Goal: Task Accomplishment & Management: Use online tool/utility

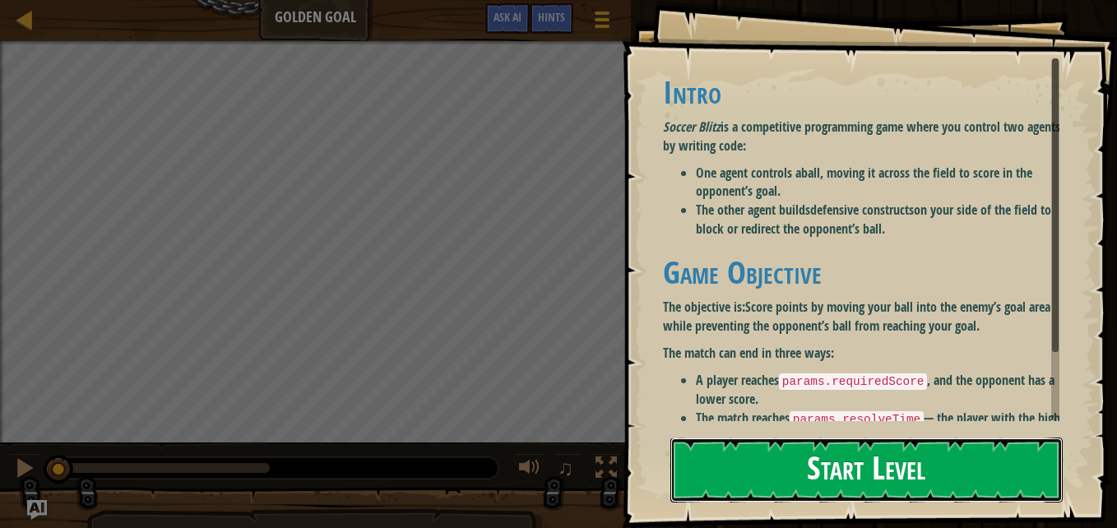
click at [730, 471] on button "Start Level" at bounding box center [866, 470] width 392 height 65
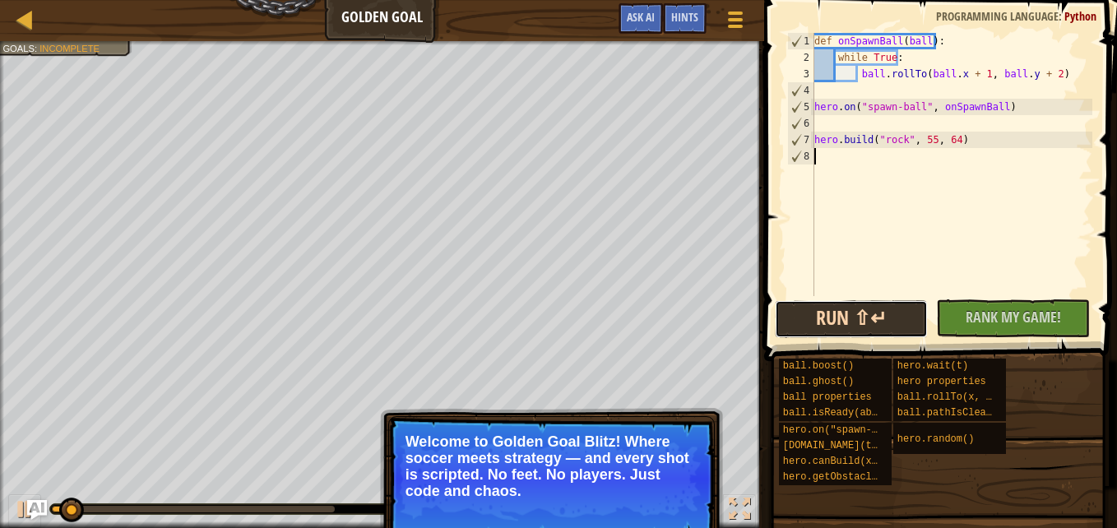
click at [850, 310] on button "Run ⇧↵" at bounding box center [852, 319] width 154 height 38
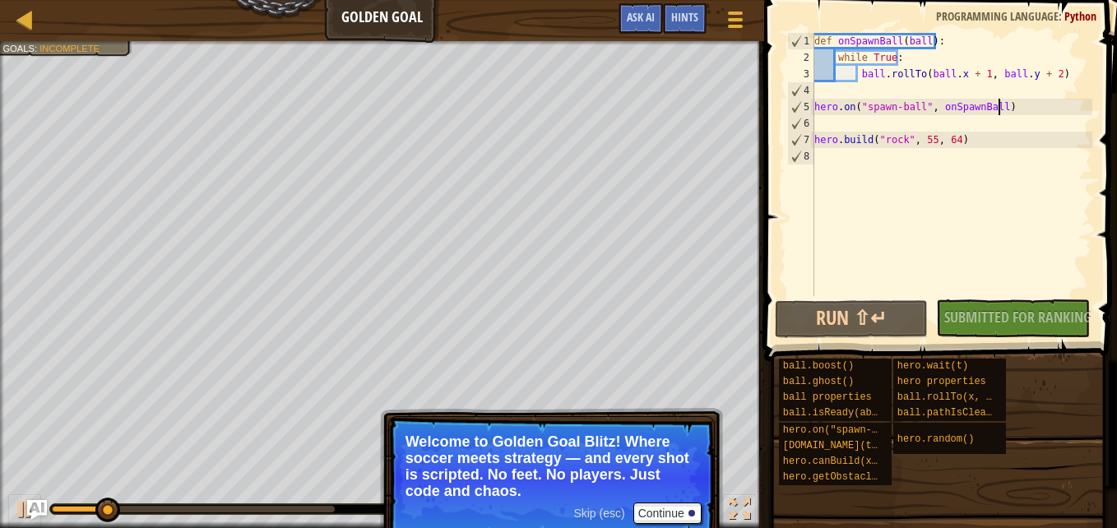
click at [1041, 100] on div "def onSpawnBall ( ball ) : while True : ball . rollTo ( ball . x + 1 , ball . y…" at bounding box center [951, 181] width 281 height 296
click at [1025, 101] on div "def onSpawnBall ( ball ) : while True : ball . rollTo ( ball . x + 1 , ball . y…" at bounding box center [951, 181] width 281 height 296
click at [1056, 81] on div "def onSpawnBall ( ball ) : while True : ball . rollTo ( ball . x + 1 , ball . y…" at bounding box center [951, 181] width 281 height 296
type textarea "ball.rollTo(ball.x + 1, ball.y + 2)"
click at [979, 86] on div "def onSpawnBall ( ball ) : while True : ball . rollTo ( ball . x + 1 , ball . y…" at bounding box center [951, 181] width 281 height 296
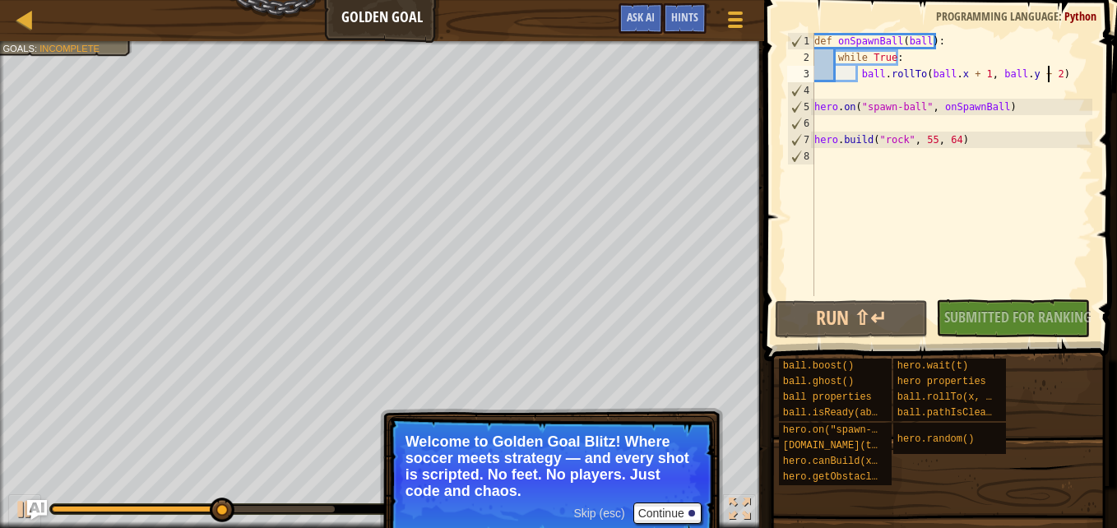
click at [1053, 71] on div "def onSpawnBall ( ball ) : while True : ball . rollTo ( ball . x + 1 , ball . y…" at bounding box center [951, 181] width 281 height 296
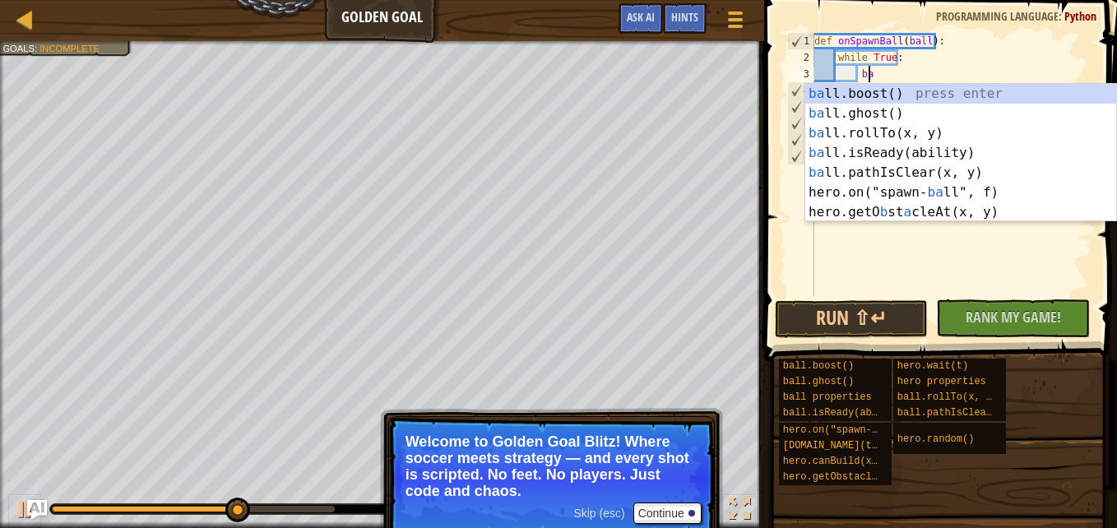
type textarea "b"
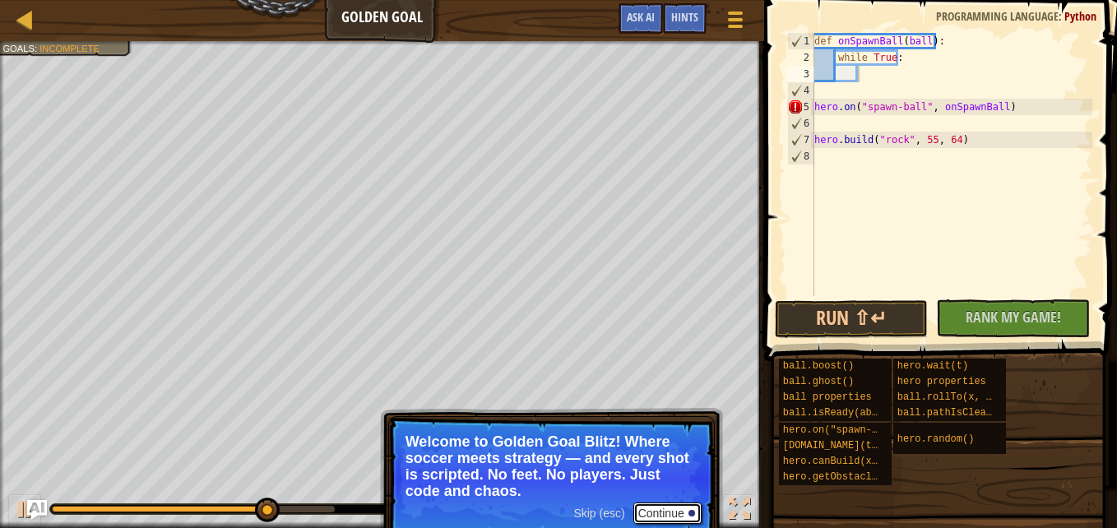
click at [676, 508] on button "Continue" at bounding box center [667, 513] width 68 height 21
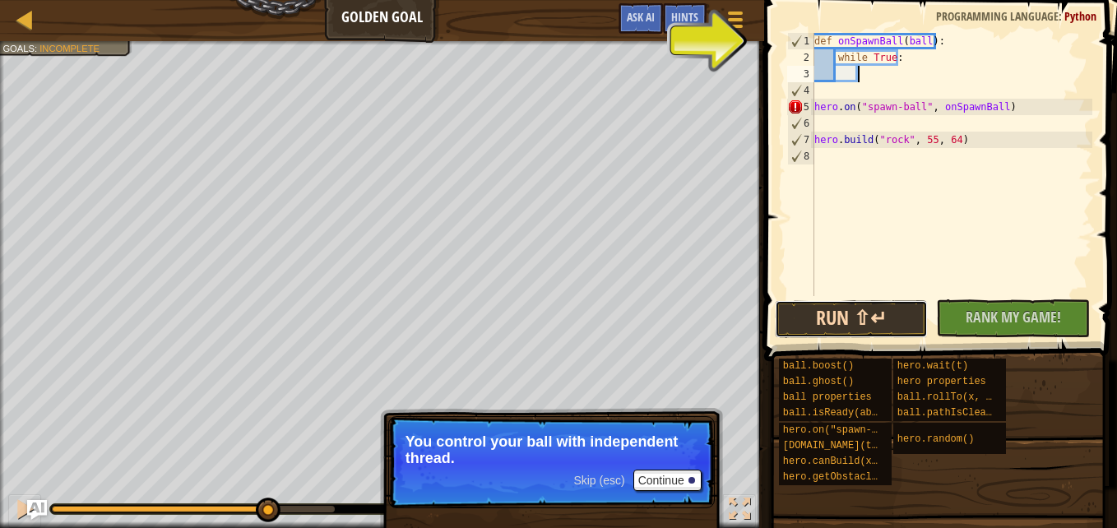
click at [896, 322] on button "Run ⇧↵" at bounding box center [852, 319] width 154 height 38
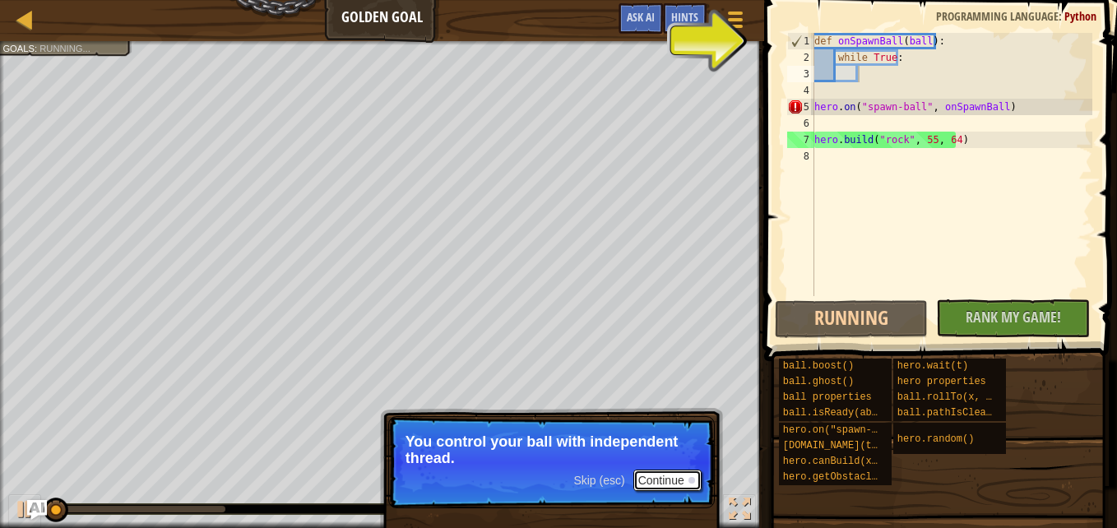
click at [661, 481] on button "Continue" at bounding box center [667, 480] width 68 height 21
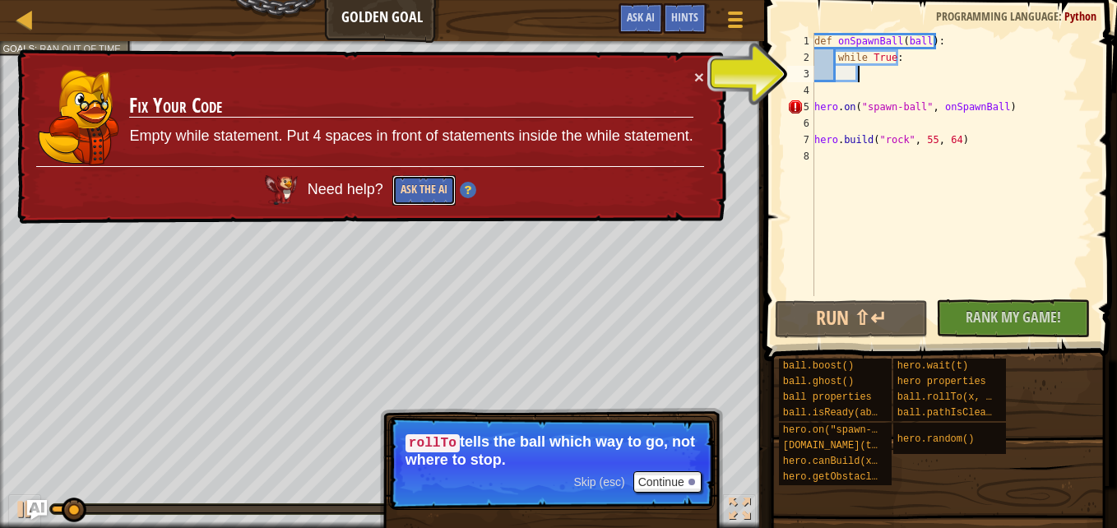
click at [452, 197] on button "Ask the AI" at bounding box center [423, 190] width 63 height 30
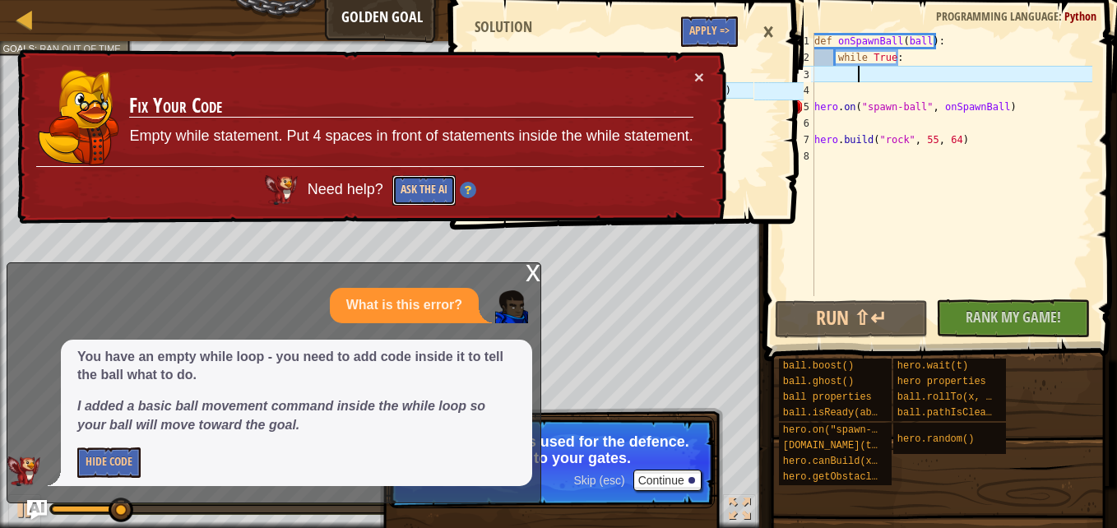
click at [430, 188] on button "Ask the AI" at bounding box center [423, 190] width 63 height 30
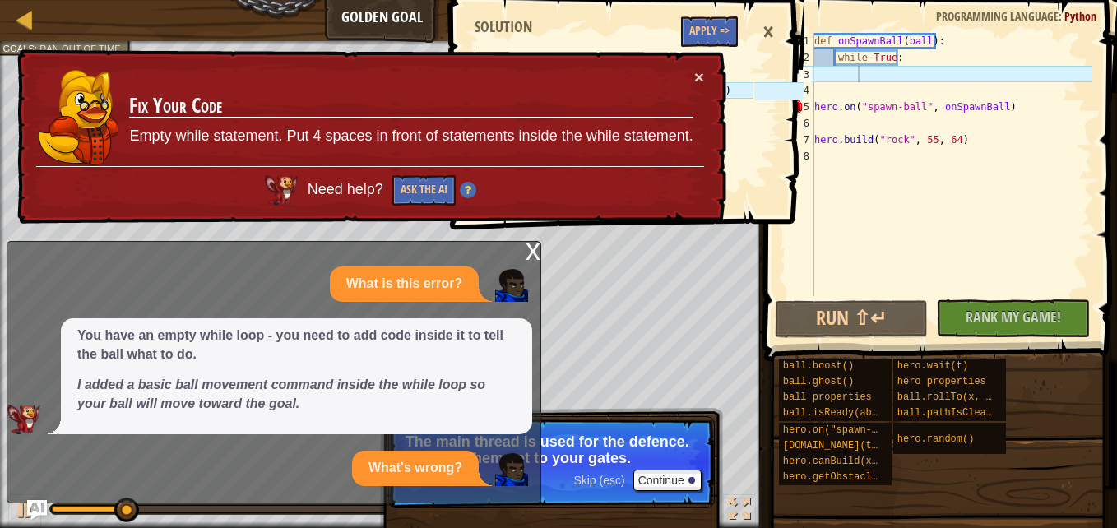
click at [493, 126] on p "Empty while statement. Put 4 spaces in front of statements inside the while sta…" at bounding box center [410, 136] width 563 height 21
click at [692, 85] on td "Fix Your Code Empty while statement. Put 4 spaces in front of statements inside…" at bounding box center [410, 117] width 565 height 98
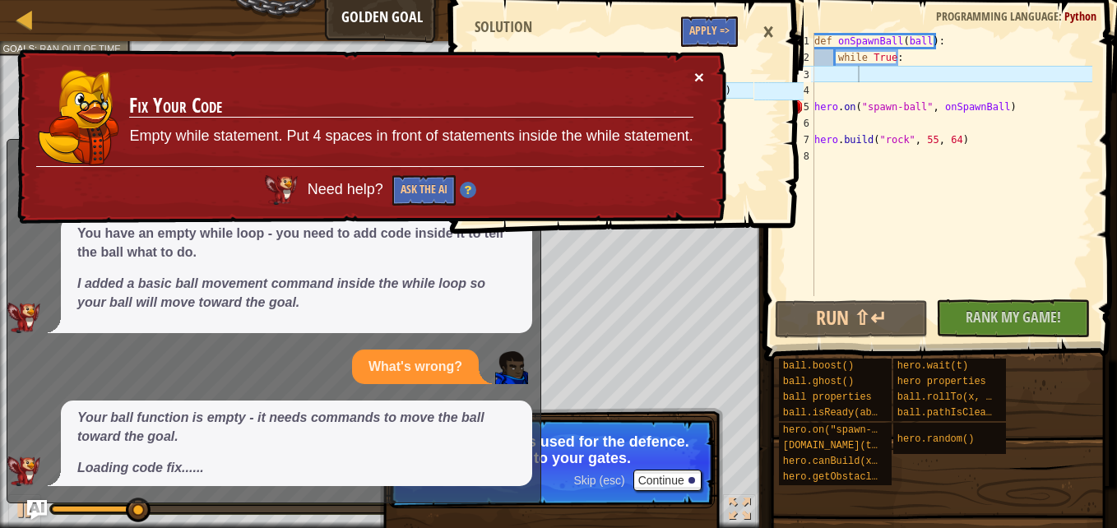
click at [694, 72] on button "×" at bounding box center [699, 76] width 10 height 17
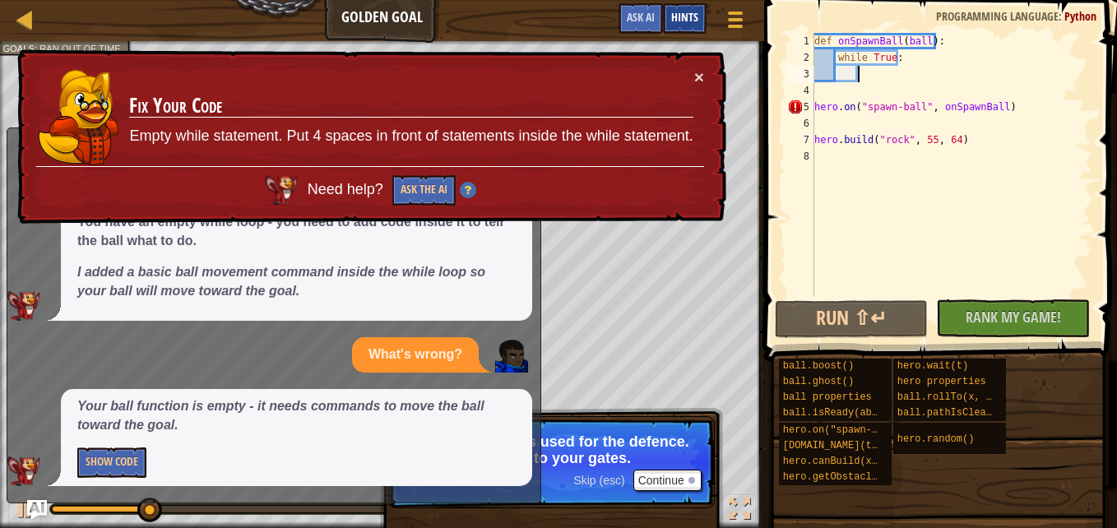
click at [674, 20] on span "Hints" at bounding box center [684, 17] width 27 height 16
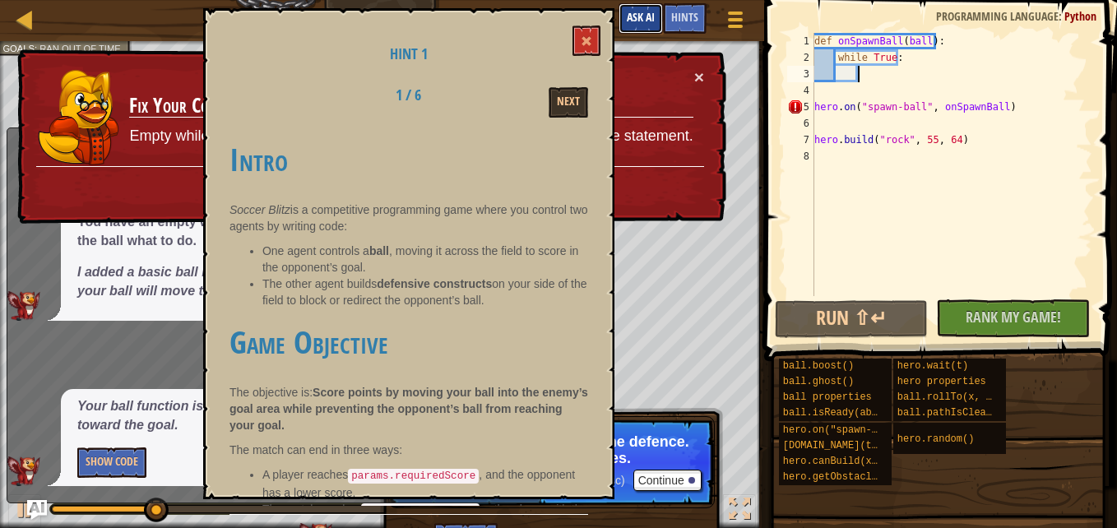
click at [634, 21] on span "Ask AI" at bounding box center [641, 17] width 28 height 16
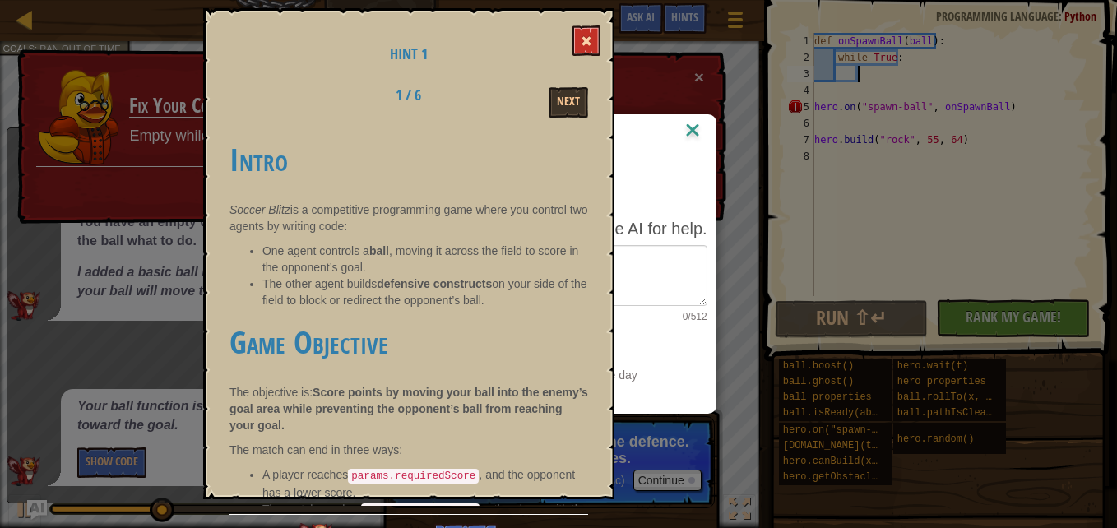
click at [590, 39] on span at bounding box center [587, 41] width 12 height 12
click at [595, 47] on button at bounding box center [587, 41] width 28 height 30
click at [595, 49] on button at bounding box center [587, 41] width 28 height 30
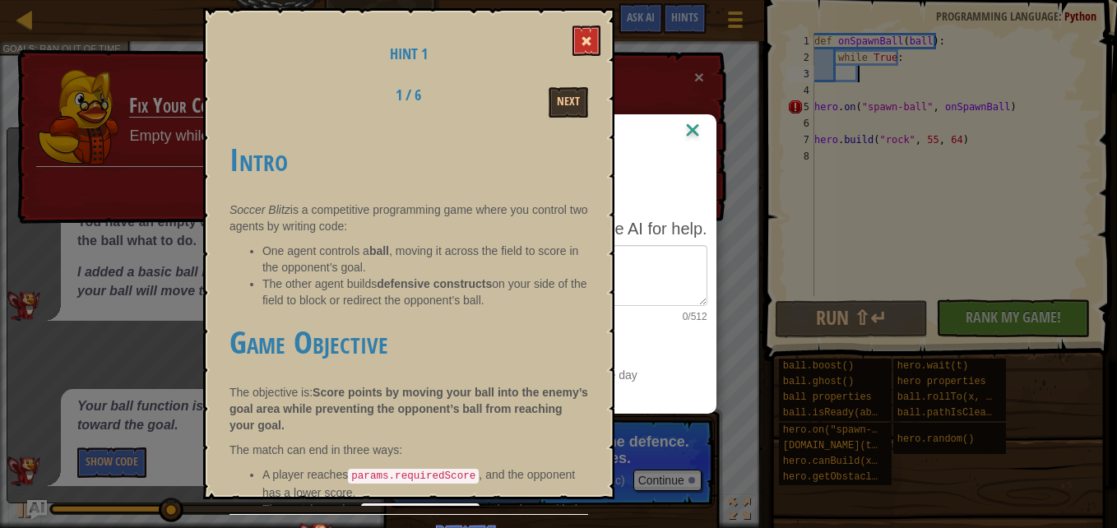
click at [595, 49] on button at bounding box center [587, 41] width 28 height 30
click at [577, 96] on button "Next" at bounding box center [568, 102] width 39 height 30
click at [580, 41] on button at bounding box center [587, 41] width 28 height 30
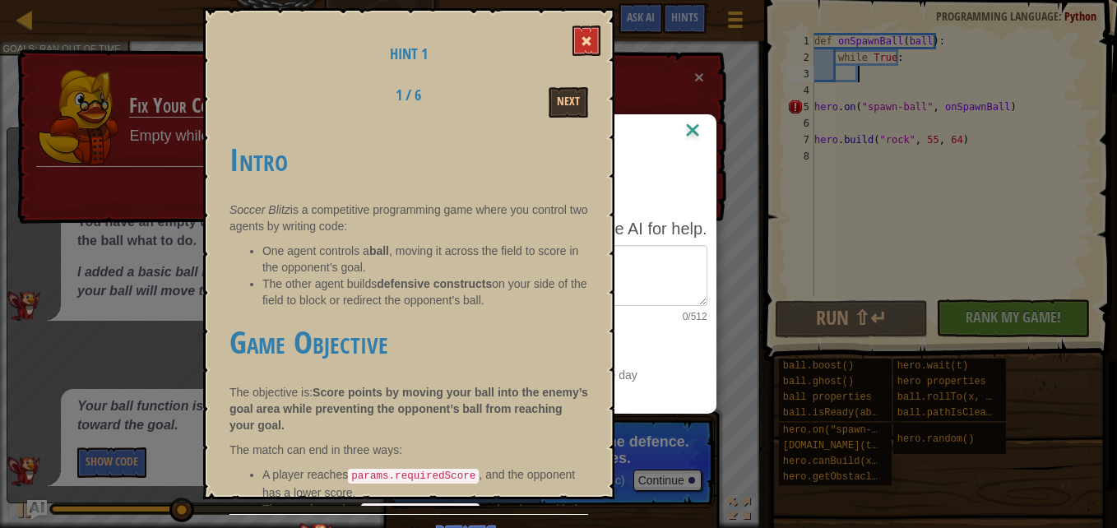
click at [580, 41] on button at bounding box center [587, 41] width 28 height 30
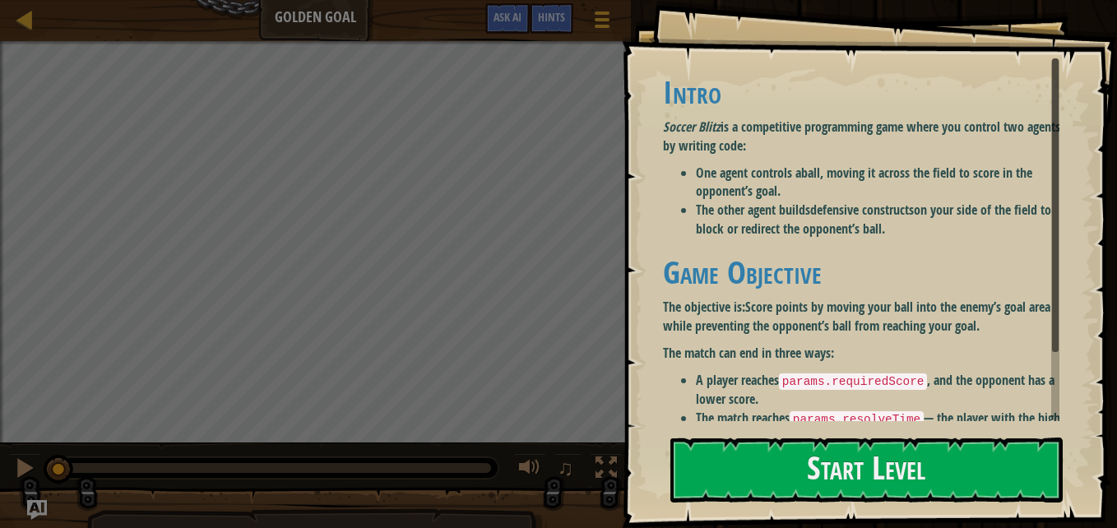
click at [841, 224] on li "The other agent builds defensive constructs on your side of the field to block …" at bounding box center [884, 220] width 376 height 38
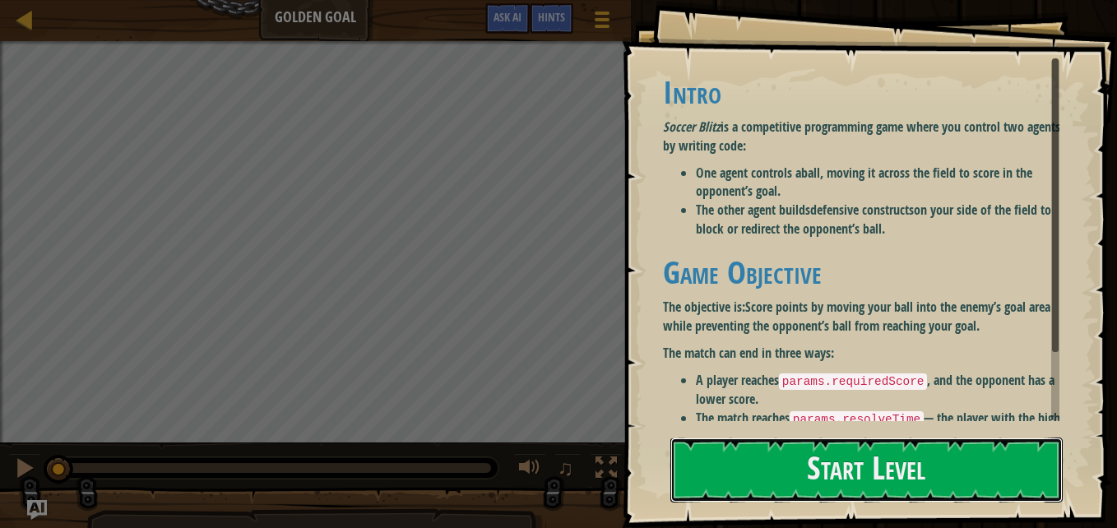
click at [842, 455] on button "Start Level" at bounding box center [866, 470] width 392 height 65
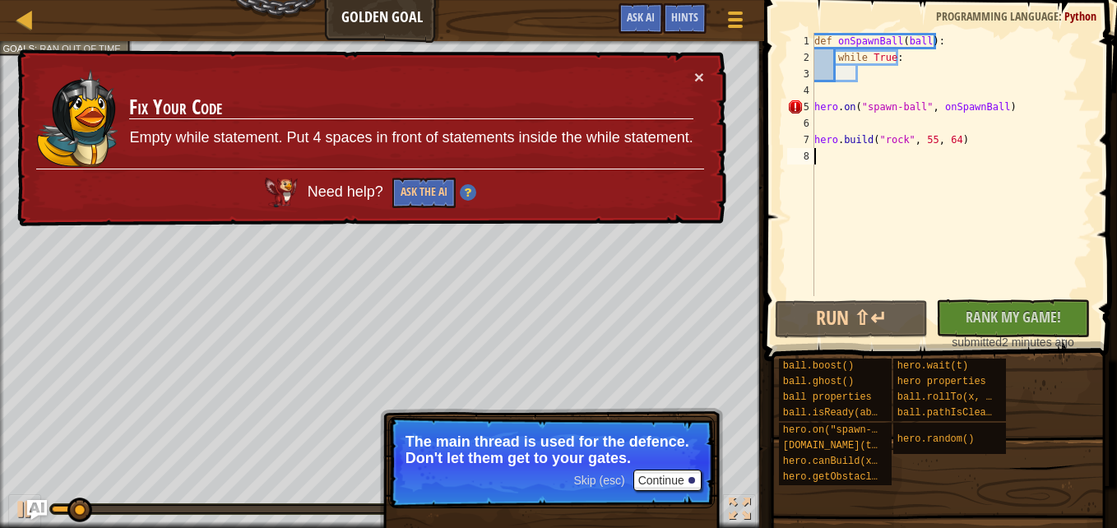
click at [928, 77] on div "def onSpawnBall ( ball ) : while True : hero . on ( "spawn-ball" , onSpawnBall …" at bounding box center [951, 181] width 281 height 296
click at [919, 69] on div "def onSpawnBall ( ball ) : while True : hero . on ( "spawn-ball" , onSpawnBall …" at bounding box center [951, 181] width 281 height 296
drag, startPoint x: 907, startPoint y: 67, endPoint x: 696, endPoint y: 19, distance: 216.9
click at [696, 19] on span "Hints" at bounding box center [684, 17] width 27 height 16
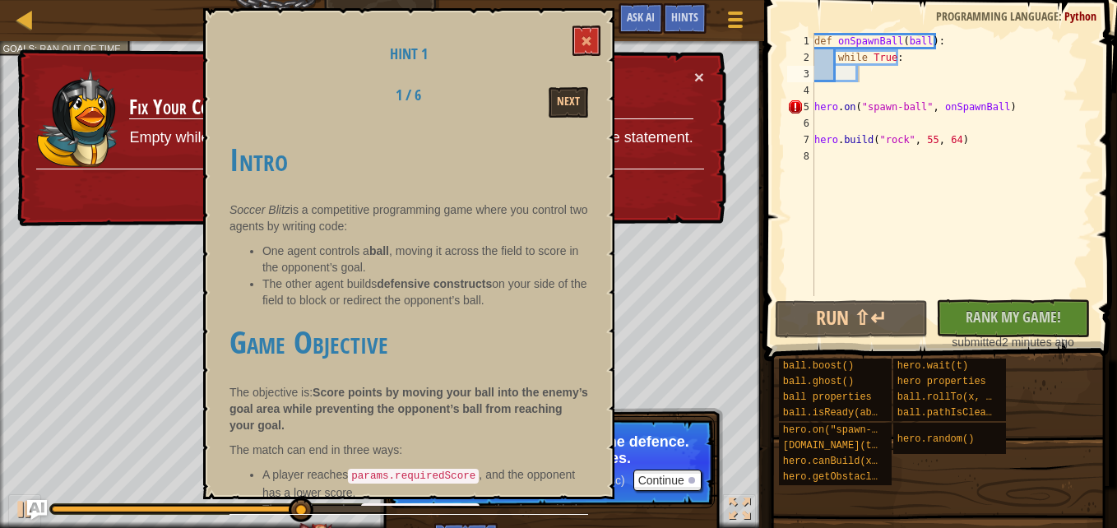
drag, startPoint x: 574, startPoint y: 270, endPoint x: 581, endPoint y: 318, distance: 48.2
click at [581, 318] on div "Intro Soccer Blitz is a competitive programming game where you control two agen…" at bounding box center [409, 316] width 359 height 380
click at [416, 471] on code "params.requiredScore" at bounding box center [413, 476] width 131 height 15
click at [916, 79] on div "def onSpawnBall ( ball ) : while True : hero . on ( "spawn-ball" , onSpawnBall …" at bounding box center [951, 181] width 281 height 296
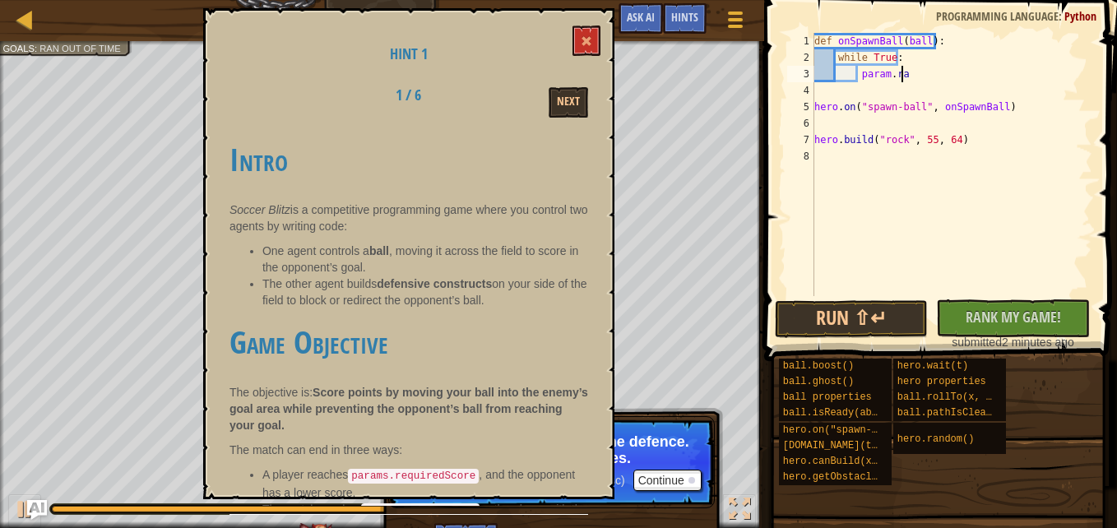
scroll to position [7, 7]
click at [578, 45] on button at bounding box center [587, 41] width 28 height 30
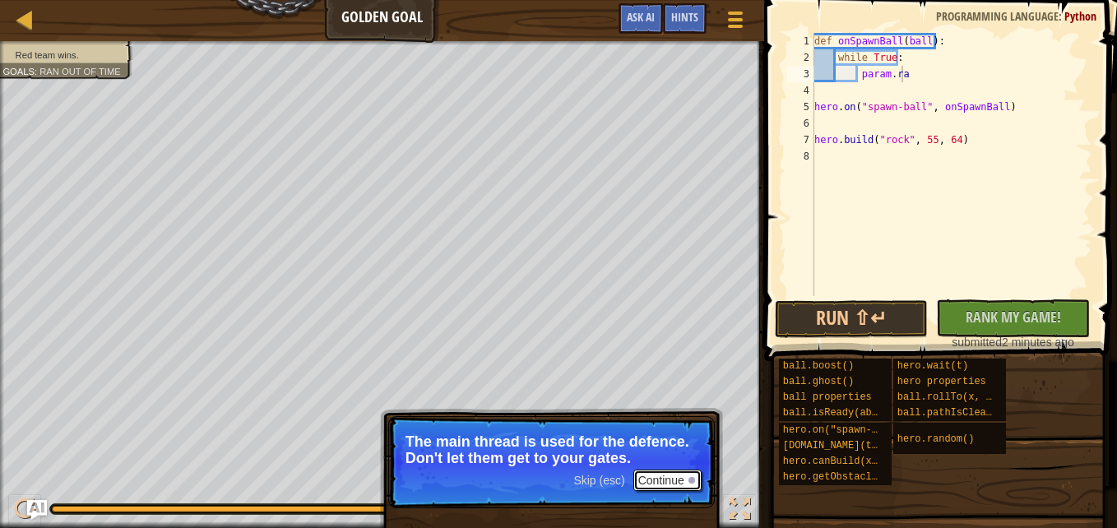
click at [663, 485] on button "Continue" at bounding box center [667, 480] width 68 height 21
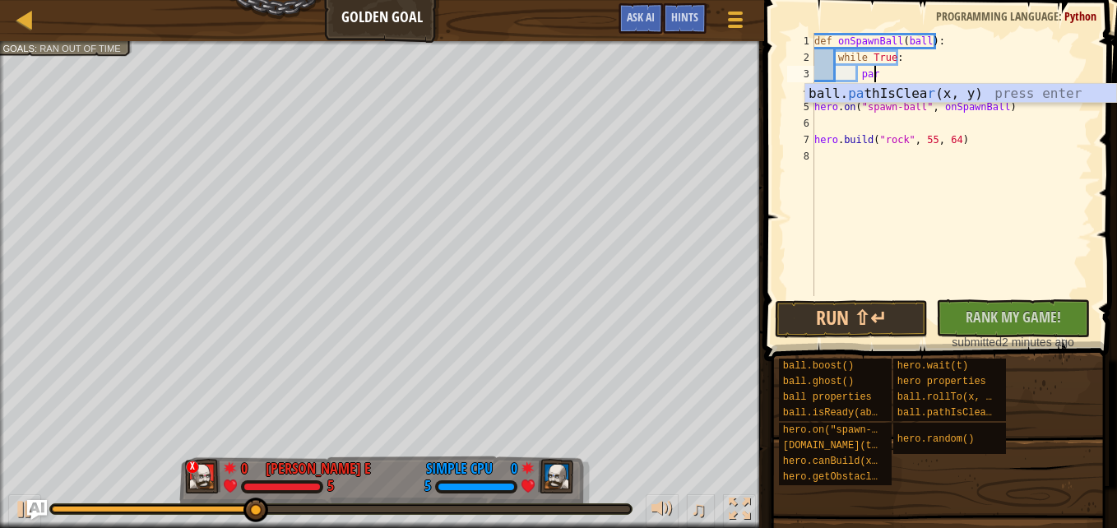
type textarea "p"
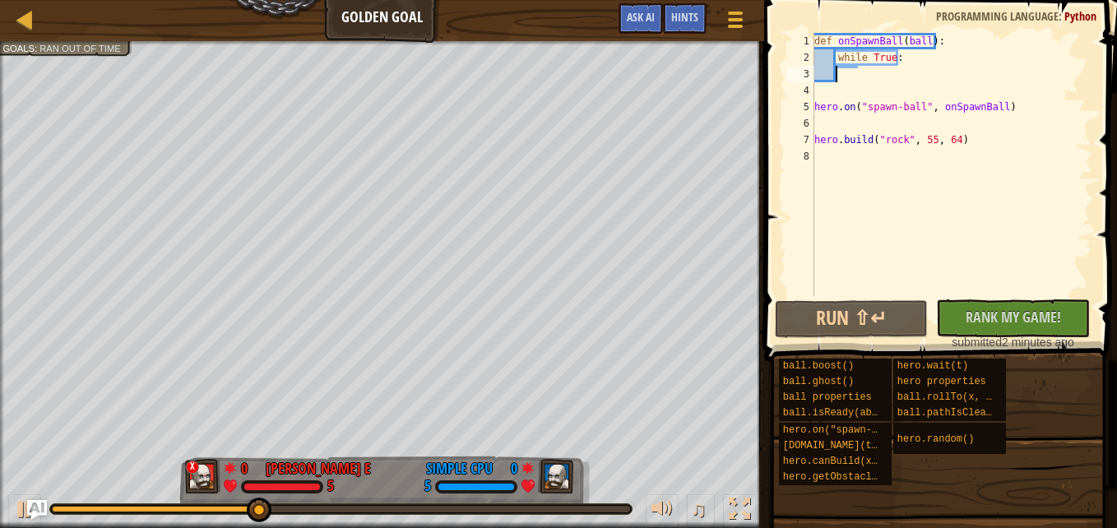
scroll to position [7, 1]
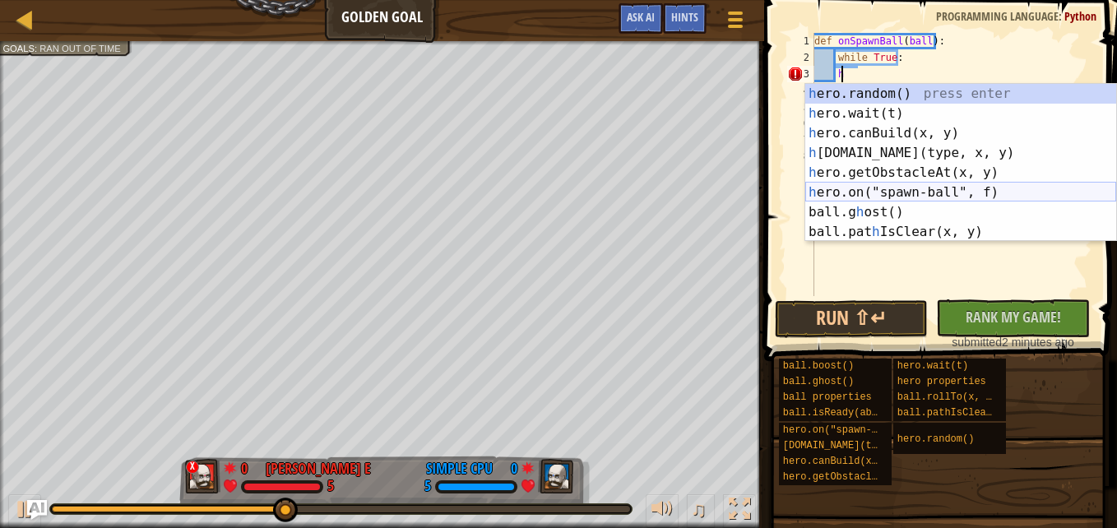
click at [919, 187] on div "h ero.random() press enter h ero.wait(t) press enter h ero.canBuild(x, y) press…" at bounding box center [960, 182] width 311 height 197
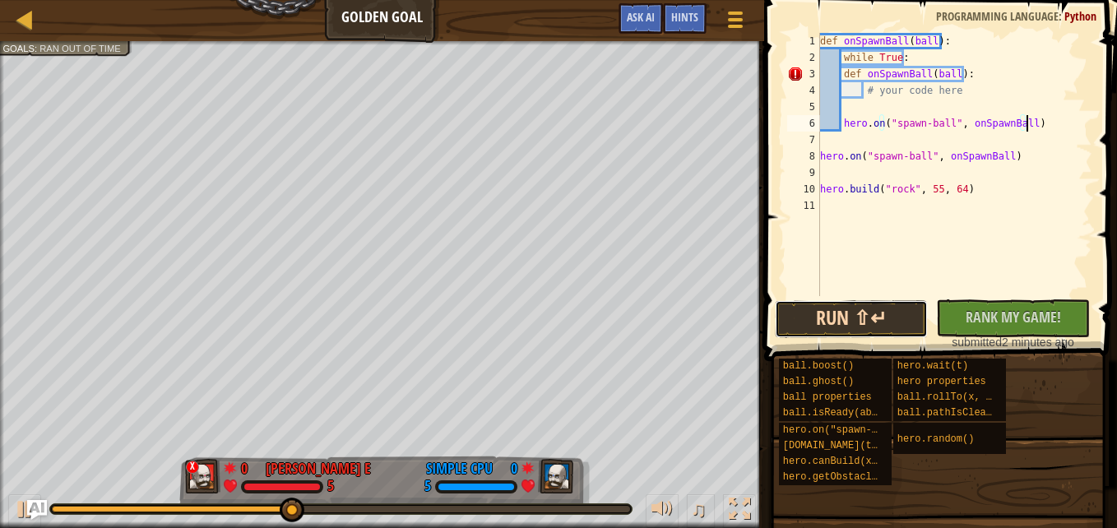
click at [891, 322] on button "Run ⇧↵" at bounding box center [852, 319] width 154 height 38
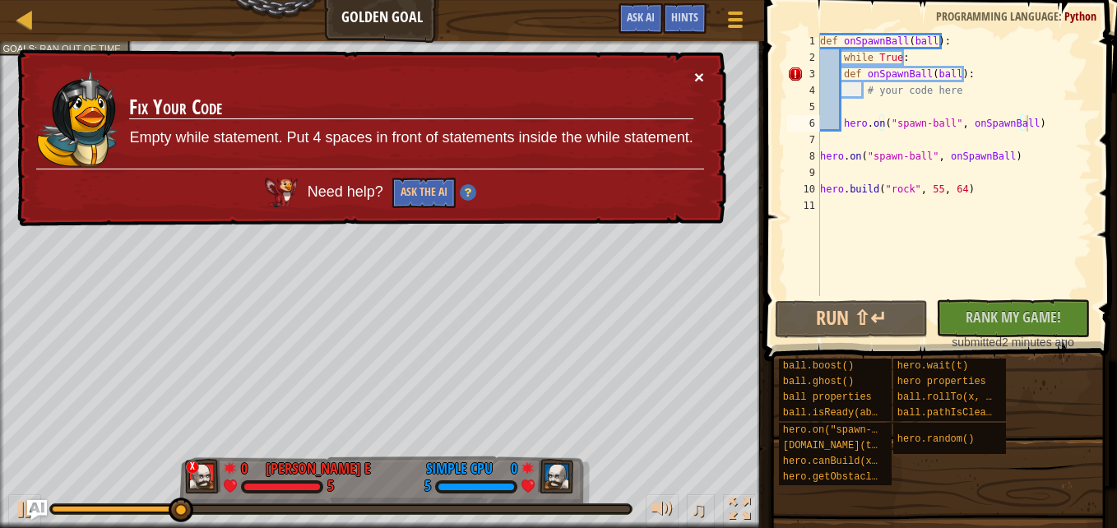
click at [694, 79] on button "×" at bounding box center [699, 76] width 10 height 17
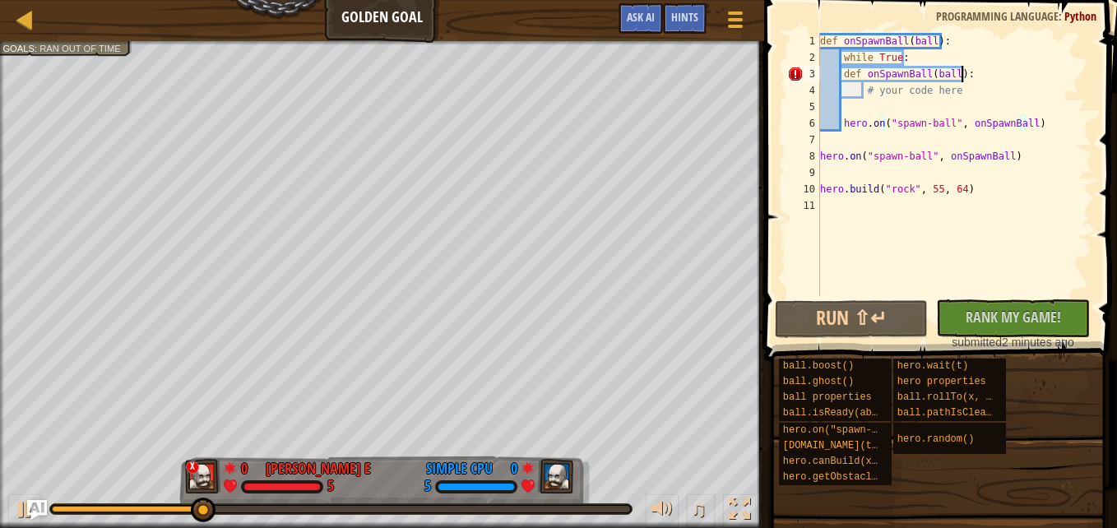
click at [960, 72] on div "def onSpawnBall ( ball ) : while True : def onSpawnBall ( ball ) : # your code …" at bounding box center [955, 181] width 276 height 296
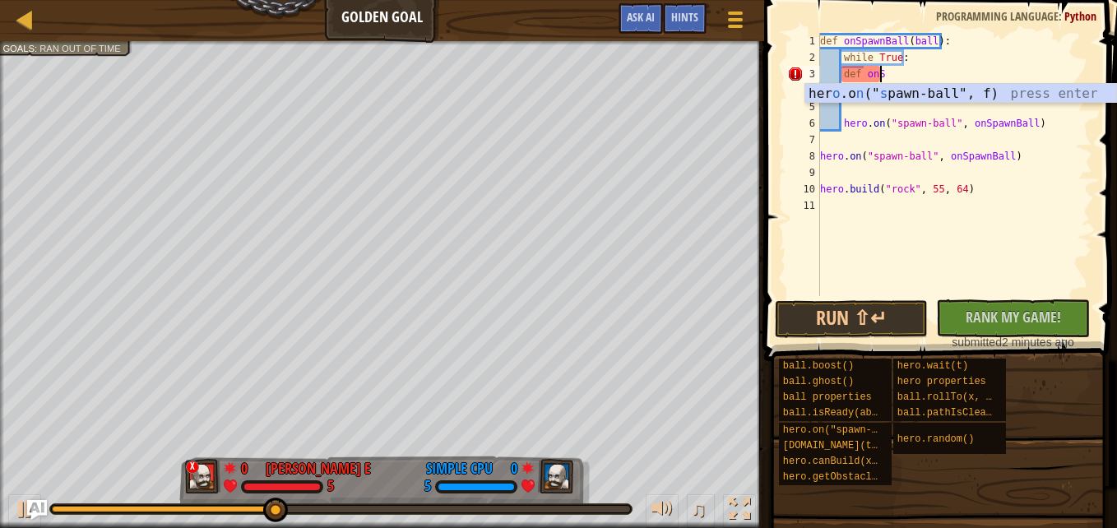
type textarea "d"
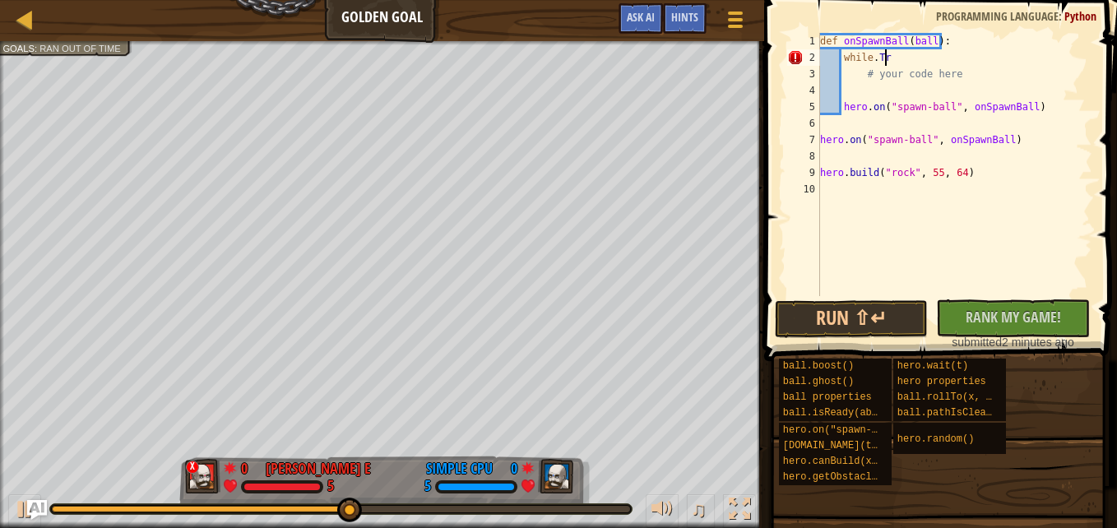
scroll to position [7, 5]
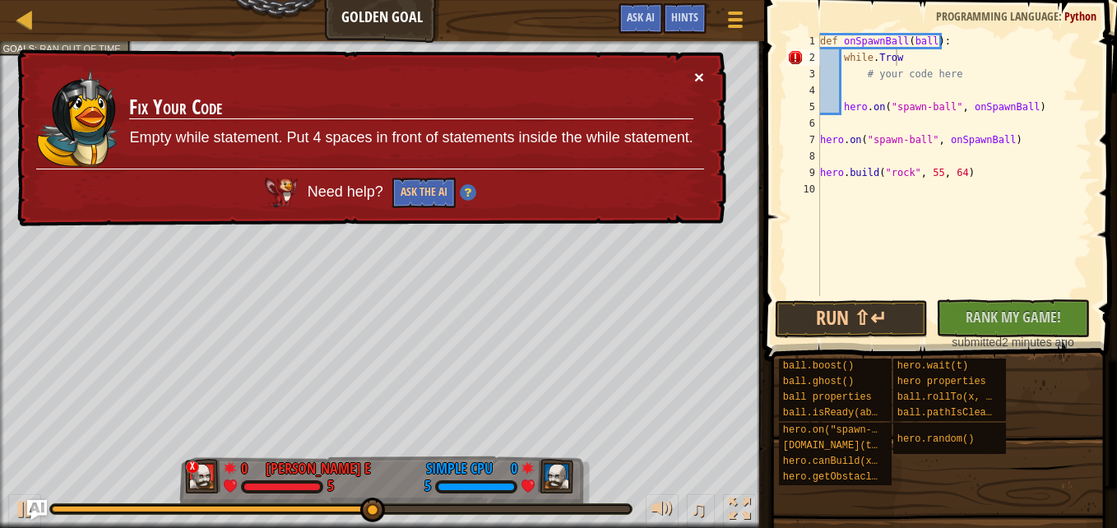
click at [698, 74] on button "×" at bounding box center [699, 78] width 10 height 17
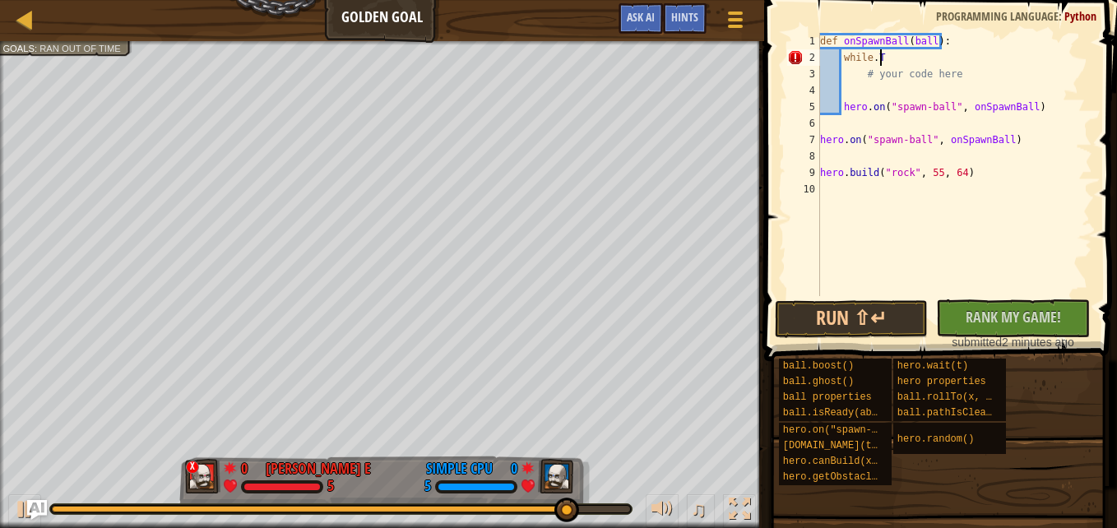
scroll to position [7, 4]
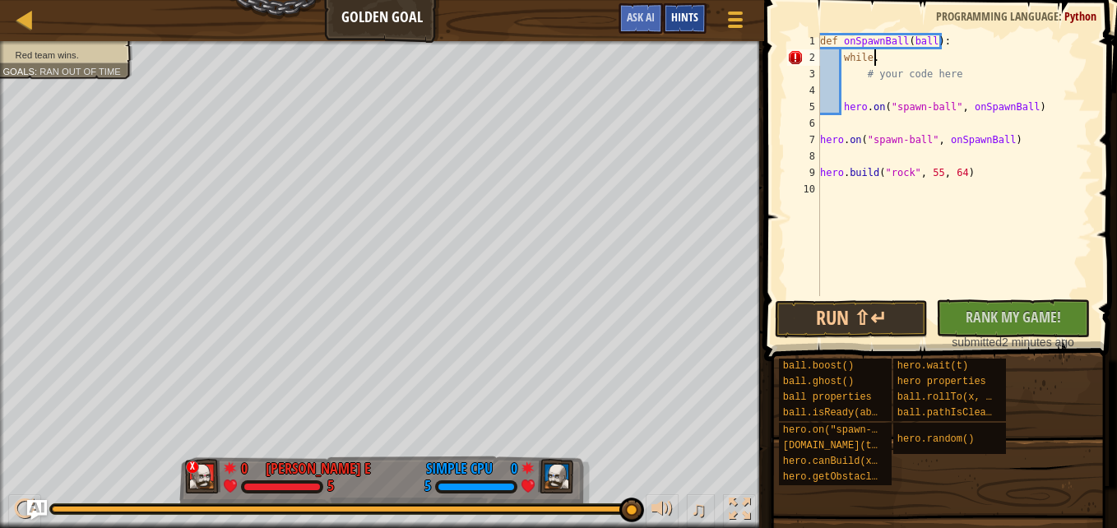
click at [686, 15] on span "Hints" at bounding box center [684, 17] width 27 height 16
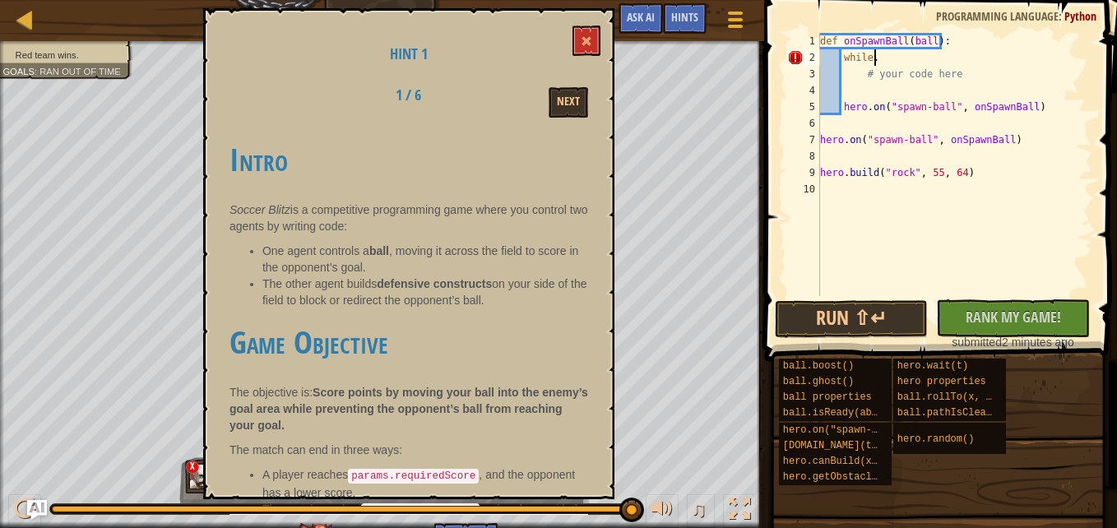
click at [962, 68] on div "def onSpawnBall ( ball ) : while . # your code here hero . on ( "spawn-ball" , …" at bounding box center [955, 181] width 276 height 296
click at [582, 94] on button "Next" at bounding box center [568, 102] width 39 height 30
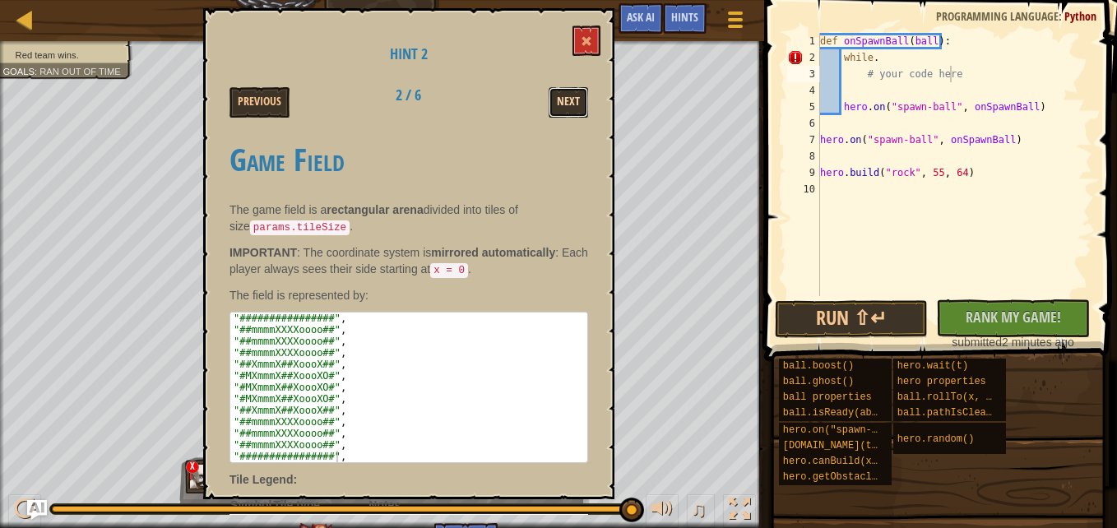
click at [567, 94] on button "Next" at bounding box center [568, 102] width 39 height 30
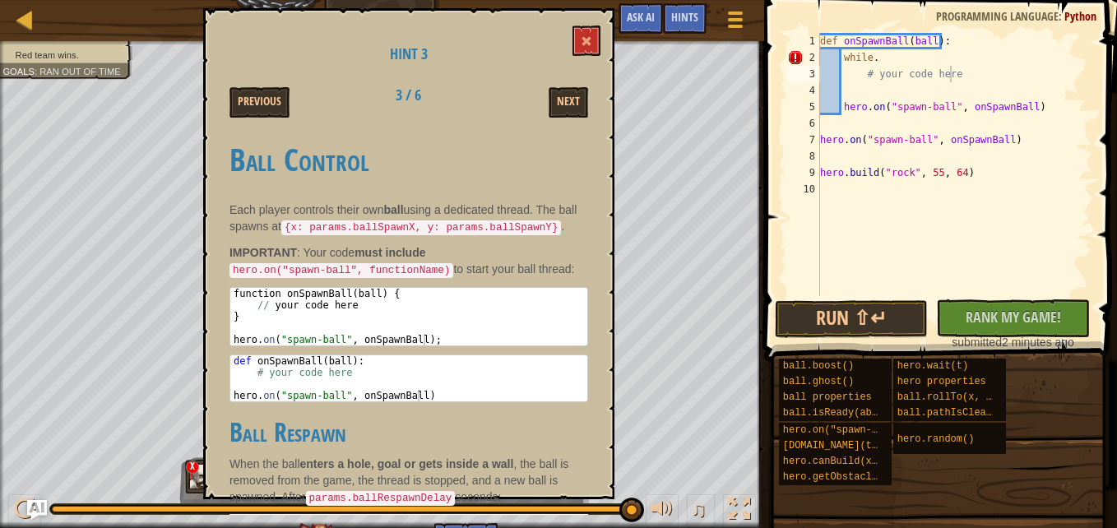
click at [907, 54] on div "def onSpawnBall ( ball ) : while . # your code here hero . on ( "spawn-ball" , …" at bounding box center [955, 181] width 276 height 296
click at [878, 54] on div "def onSpawnBall ( ball ) : while . tchrow # your code here hero . on ( "spawn-b…" at bounding box center [955, 181] width 276 height 296
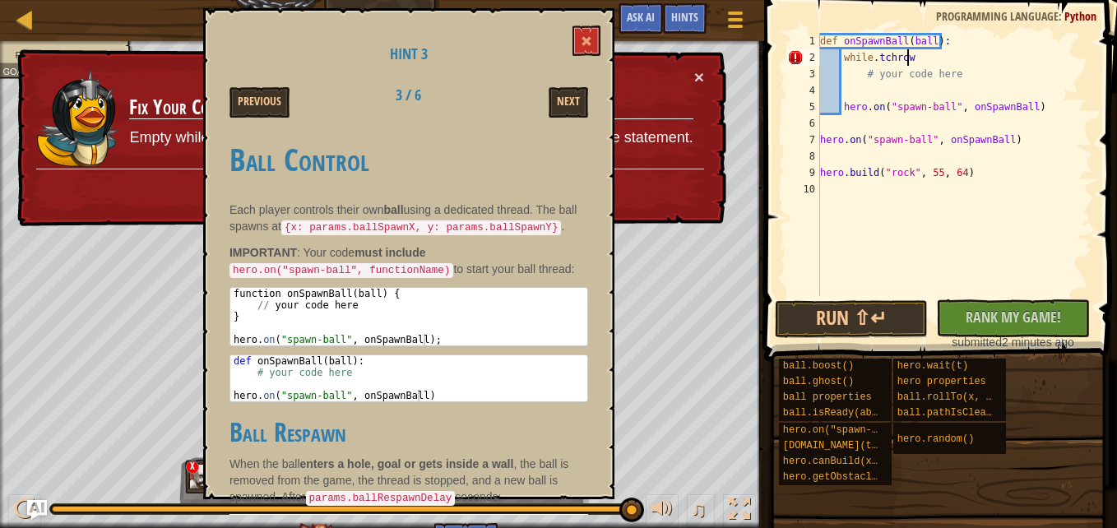
click at [905, 58] on div "def onSpawnBall ( ball ) : while . tchrow # your code here hero . on ( "spawn-b…" at bounding box center [955, 181] width 276 height 296
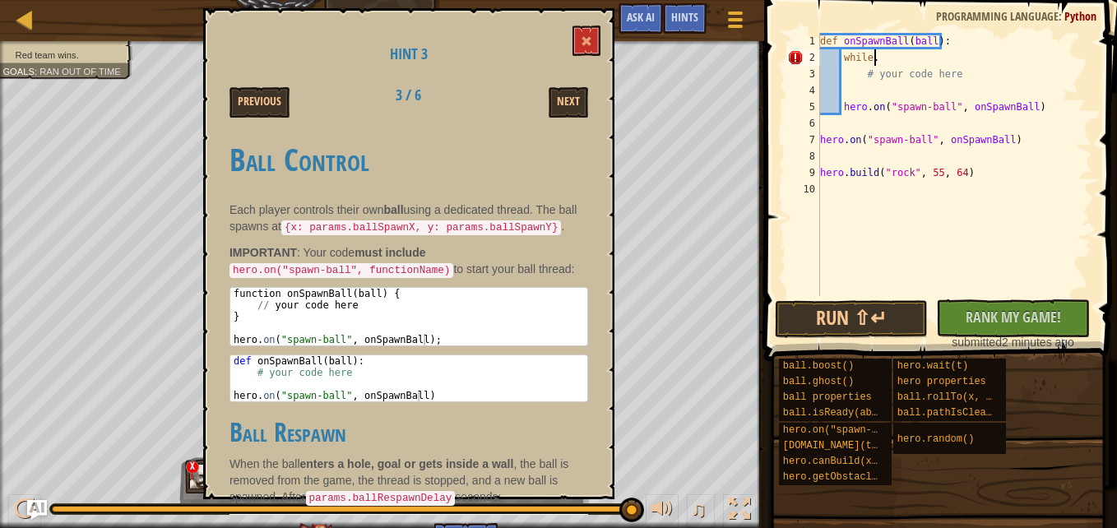
scroll to position [7, 3]
click at [850, 59] on div "def onSpawnBall ( ball ) : while # your code here hero . on ( "spawn-ball" , on…" at bounding box center [955, 181] width 276 height 296
click at [868, 60] on div "def onSpawnBall ( ball ) : while # your code here hero . on ( "spawn-ball" , on…" at bounding box center [955, 181] width 276 height 296
type textarea "w"
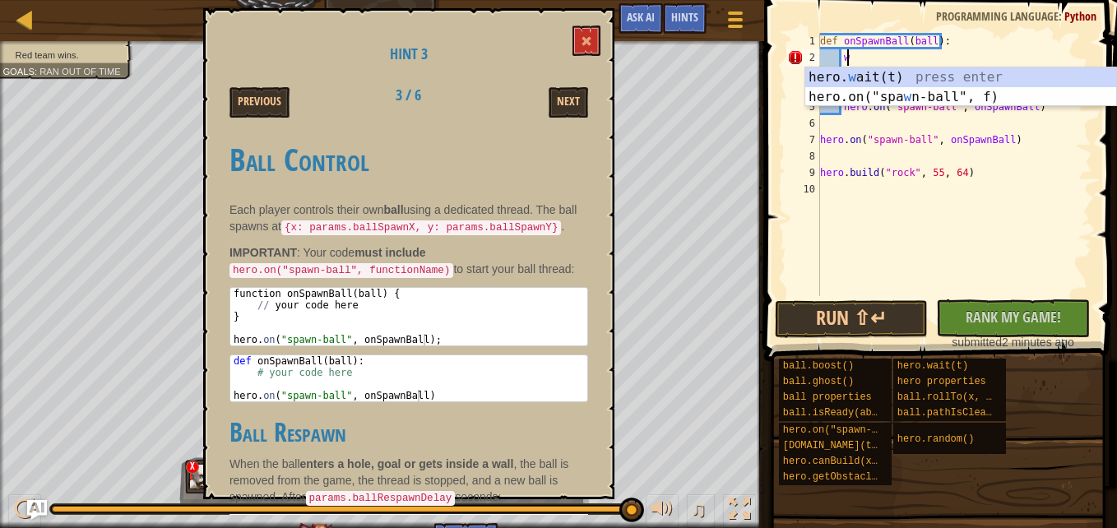
scroll to position [7, 1]
click at [888, 63] on div "def onSpawnBall ( ball ) : W # your code here hero . on ( "spawn-ball" , onSpaw…" at bounding box center [955, 181] width 276 height 296
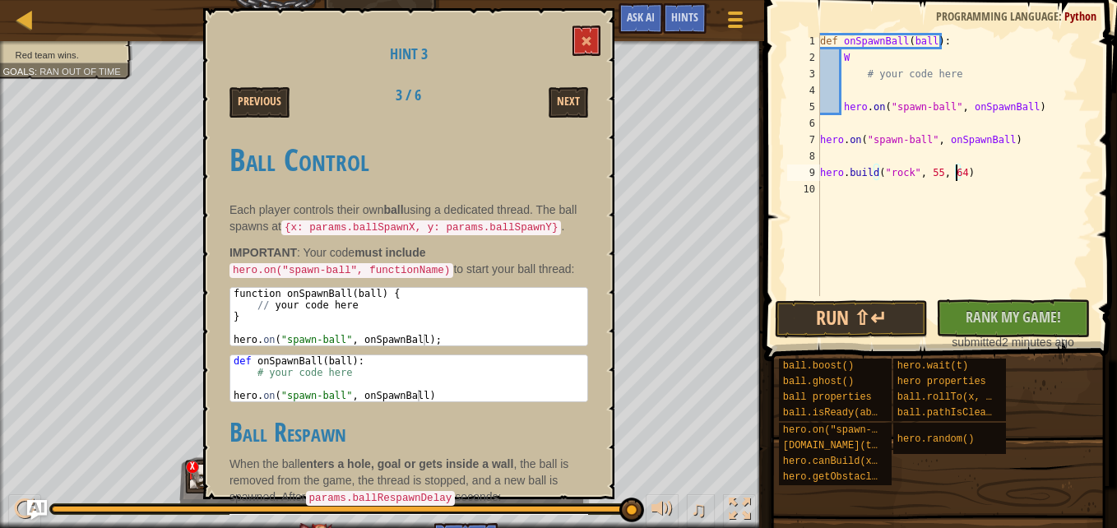
click at [953, 172] on div "def onSpawnBall ( ball ) : W # your code here hero . on ( "spawn-ball" , onSpaw…" at bounding box center [955, 181] width 276 height 296
click at [967, 173] on div "def onSpawnBall ( ball ) : W # your code here hero . on ( "spawn-ball" , onSpaw…" at bounding box center [955, 181] width 276 height 296
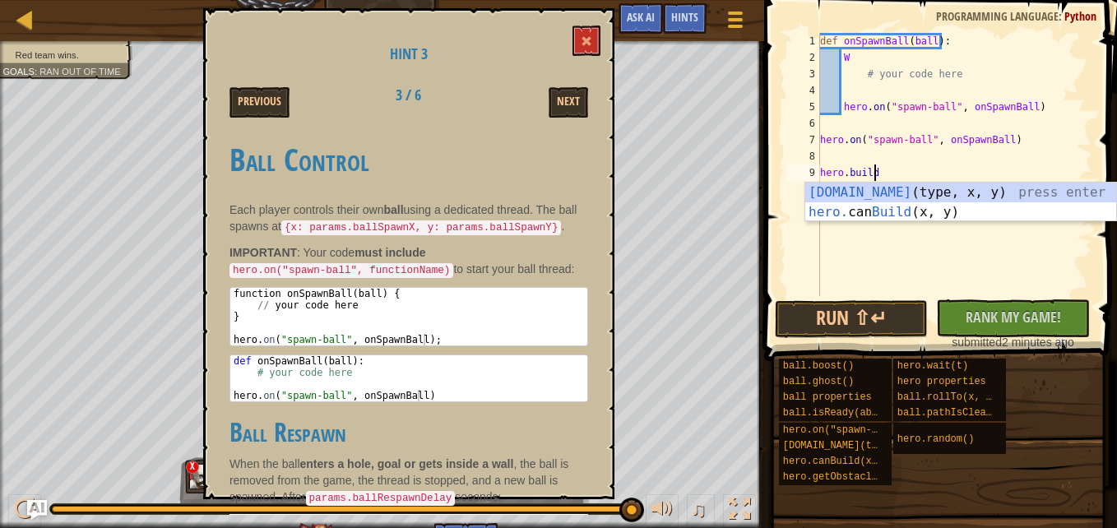
scroll to position [7, 0]
type textarea "h"
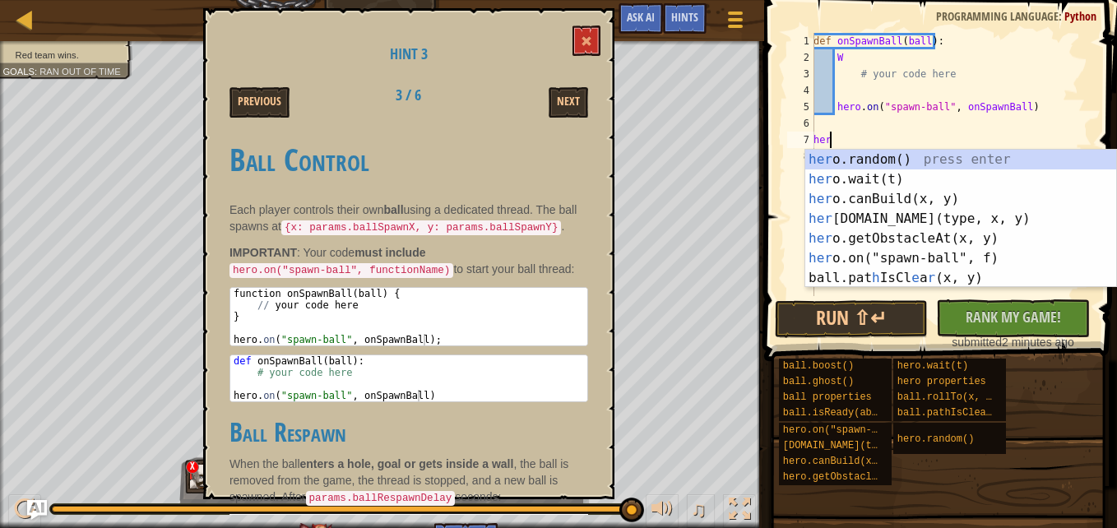
type textarea "h"
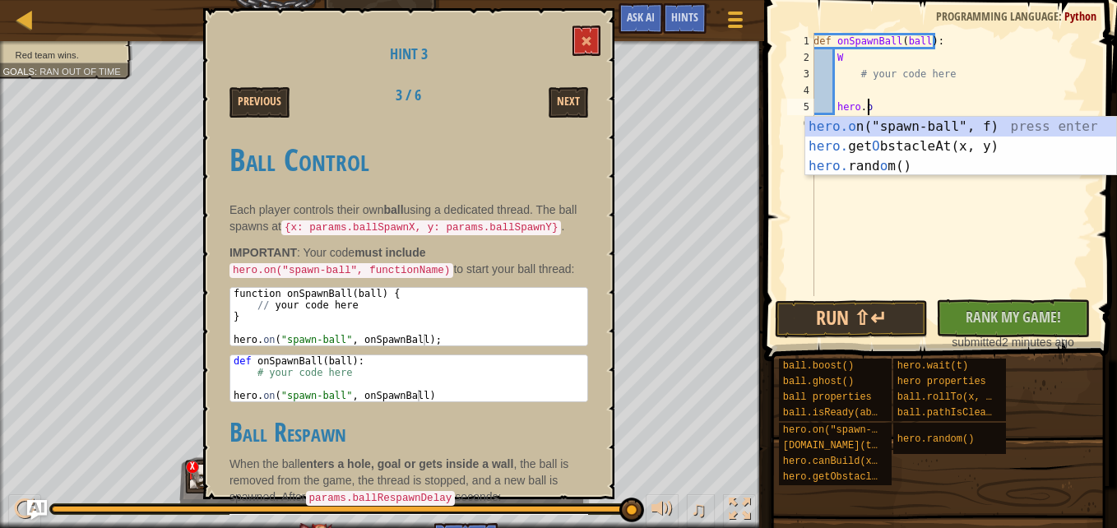
type textarea "h"
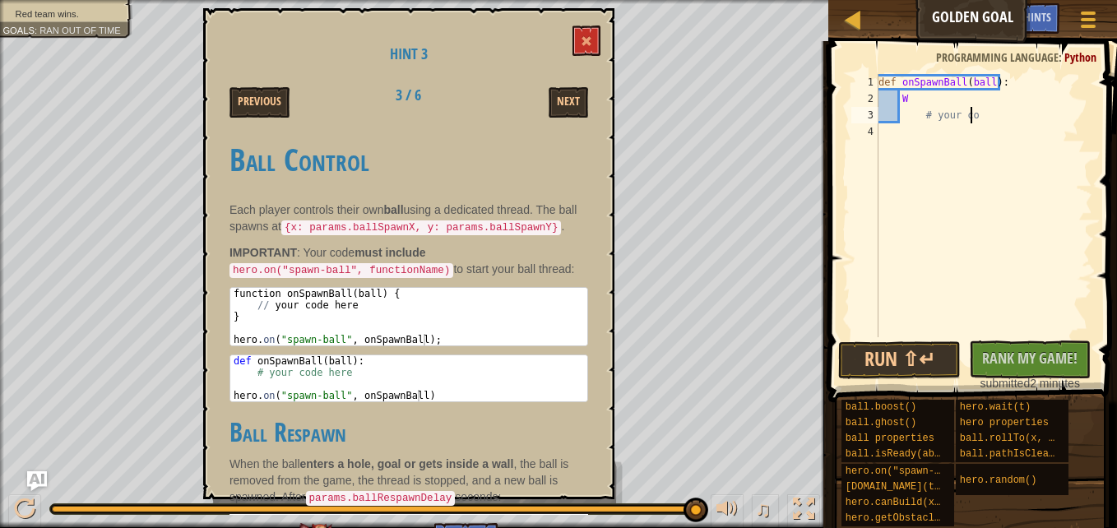
type textarea "#"
type textarea "W"
type textarea "d"
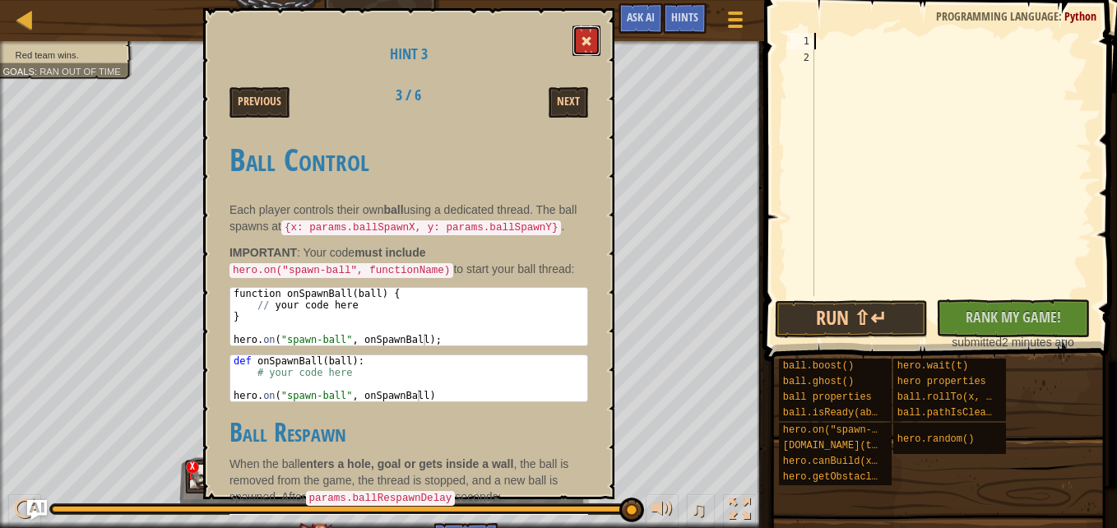
click at [585, 49] on button at bounding box center [587, 41] width 28 height 30
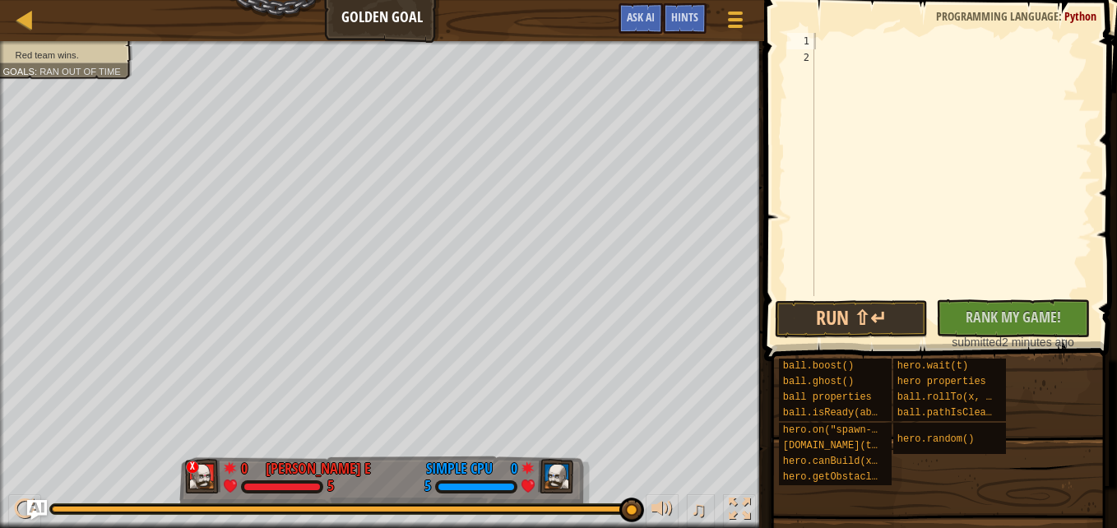
click at [825, 29] on span at bounding box center [942, 157] width 366 height 410
click at [805, 62] on div "2" at bounding box center [800, 57] width 27 height 16
click at [805, 51] on div "2" at bounding box center [800, 57] width 27 height 16
click at [814, 44] on div at bounding box center [951, 181] width 281 height 296
click at [644, 5] on button "Ask AI" at bounding box center [641, 18] width 44 height 30
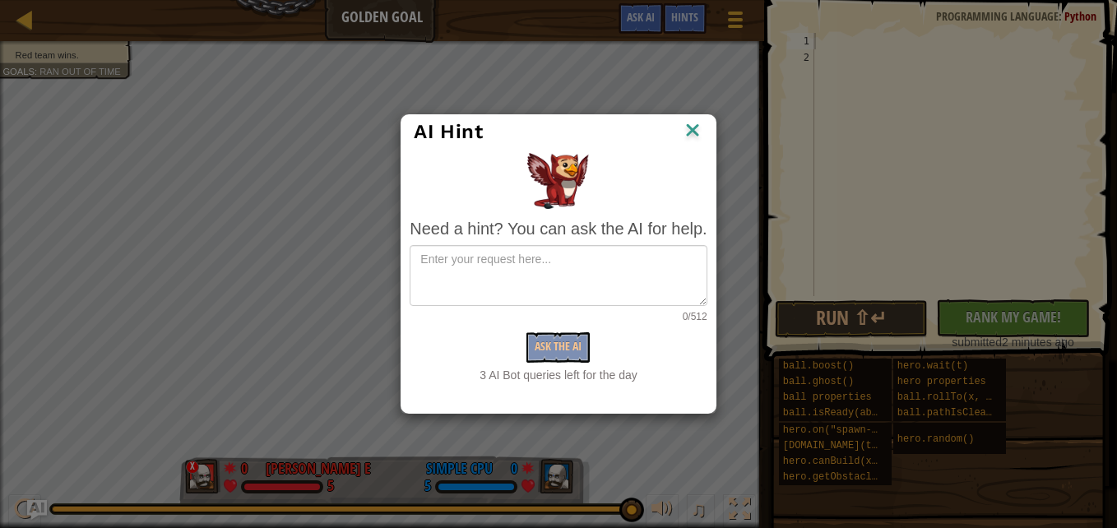
click at [568, 341] on div "Ask the AI" at bounding box center [558, 347] width 297 height 30
click at [480, 268] on textarea at bounding box center [558, 275] width 297 height 61
drag, startPoint x: 480, startPoint y: 268, endPoint x: 469, endPoint y: 267, distance: 10.8
click at [469, 267] on textarea at bounding box center [558, 275] width 297 height 61
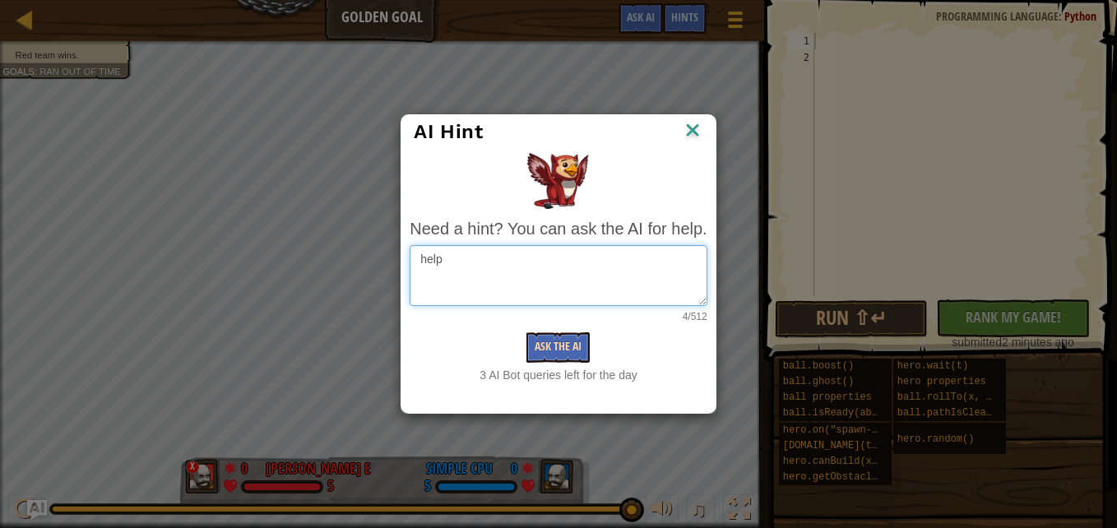
type textarea "help"
click at [560, 345] on button "Ask the AI" at bounding box center [557, 347] width 63 height 30
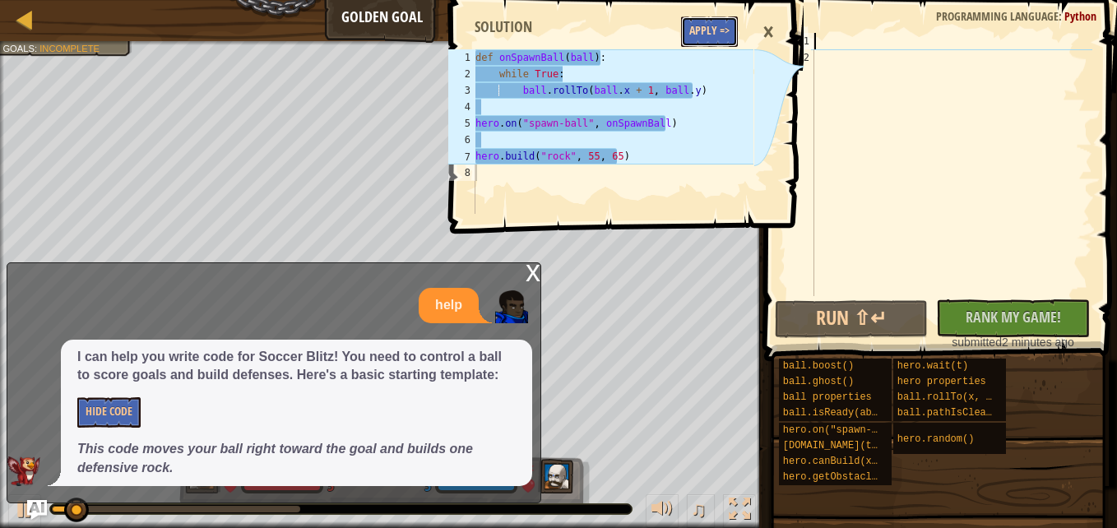
click at [721, 26] on button "Apply =>" at bounding box center [709, 31] width 57 height 30
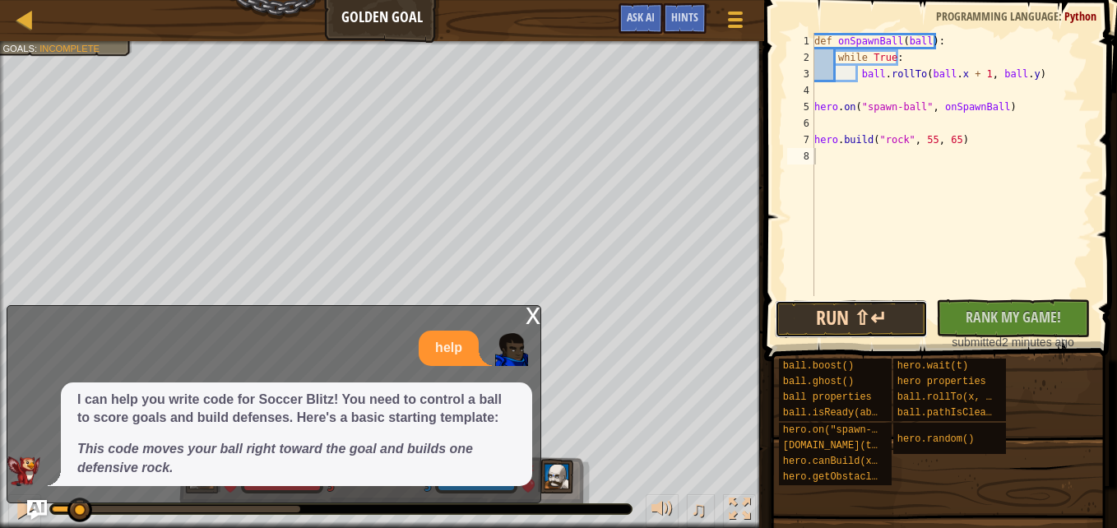
click at [823, 309] on button "Run ⇧↵" at bounding box center [852, 319] width 154 height 38
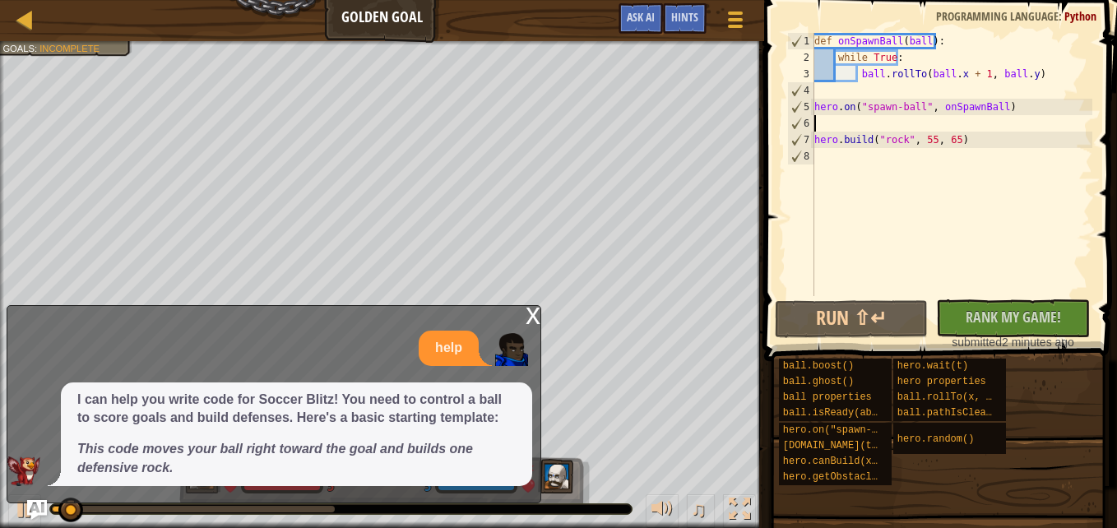
click at [893, 129] on div "def onSpawnBall ( ball ) : while True : ball . rollTo ( ball . x + 1 , ball . y…" at bounding box center [951, 181] width 281 height 296
click at [820, 167] on div "def onSpawnBall ( ball ) : while True : ball . rollTo ( ball . x + 1 , ball . y…" at bounding box center [951, 181] width 281 height 296
click at [886, 118] on div "def onSpawnBall ( ball ) : while True : ball . rollTo ( ball . x + 1 , ball . y…" at bounding box center [951, 181] width 281 height 296
click at [853, 178] on div "def onSpawnBall ( ball ) : while True : ball . rollTo ( ball . x + 1 , ball . y…" at bounding box center [951, 181] width 281 height 296
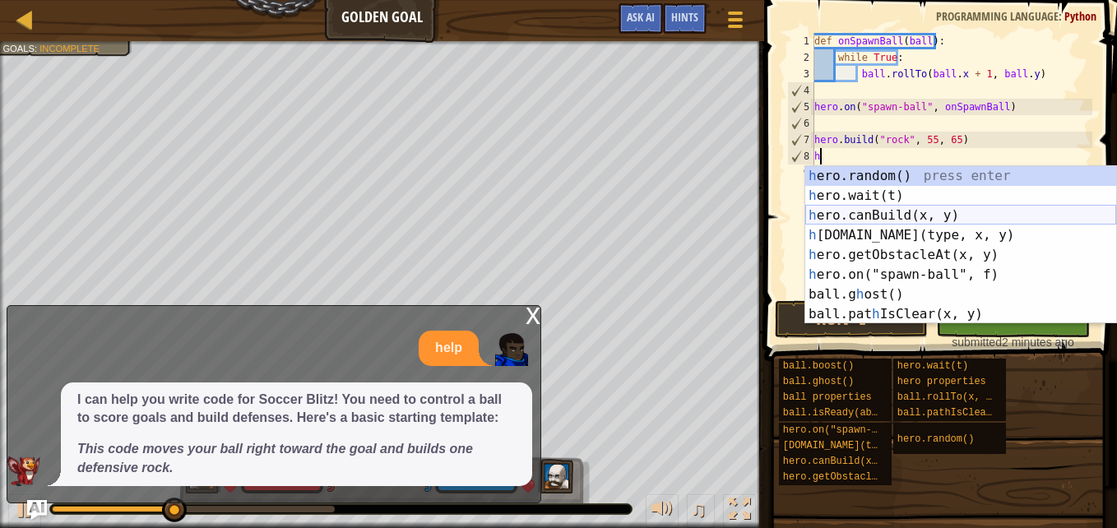
click at [907, 216] on div "h ero.random() press enter h ero.wait(t) press enter h ero.canBuild(x, y) press…" at bounding box center [960, 264] width 311 height 197
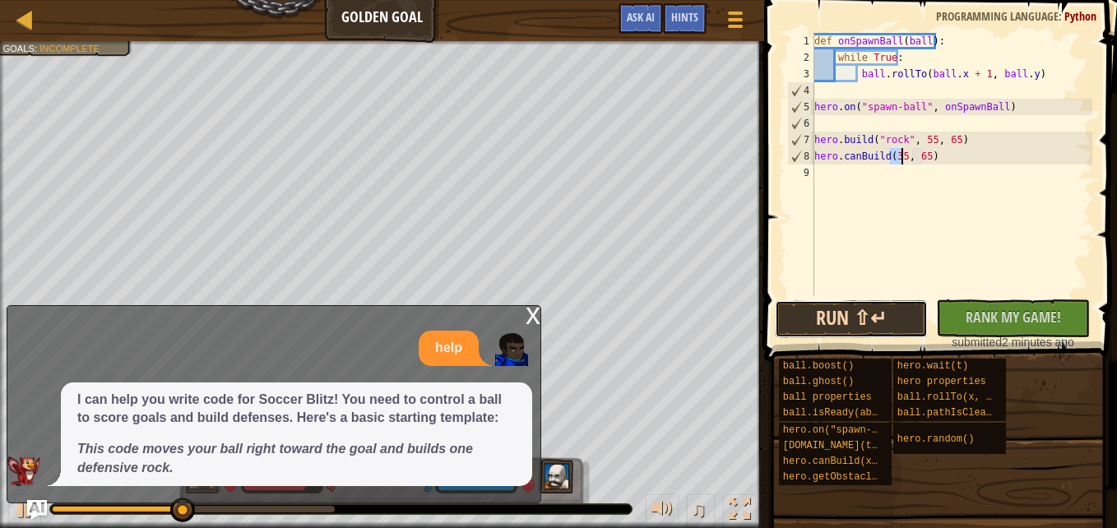
click at [877, 314] on button "Run ⇧↵" at bounding box center [852, 319] width 154 height 38
drag, startPoint x: 896, startPoint y: 155, endPoint x: 851, endPoint y: 66, distance: 100.4
click at [851, 66] on div "def onSpawnBall ( ball ) : while True : ball . rollTo ( ball . x + 1 , ball . y…" at bounding box center [951, 181] width 281 height 296
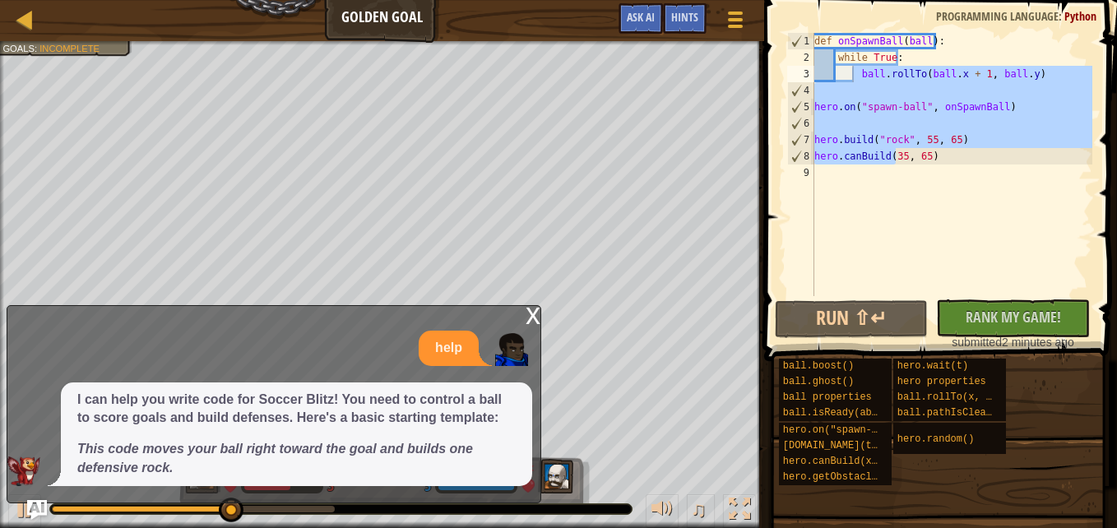
click at [535, 306] on div "x" at bounding box center [533, 314] width 15 height 16
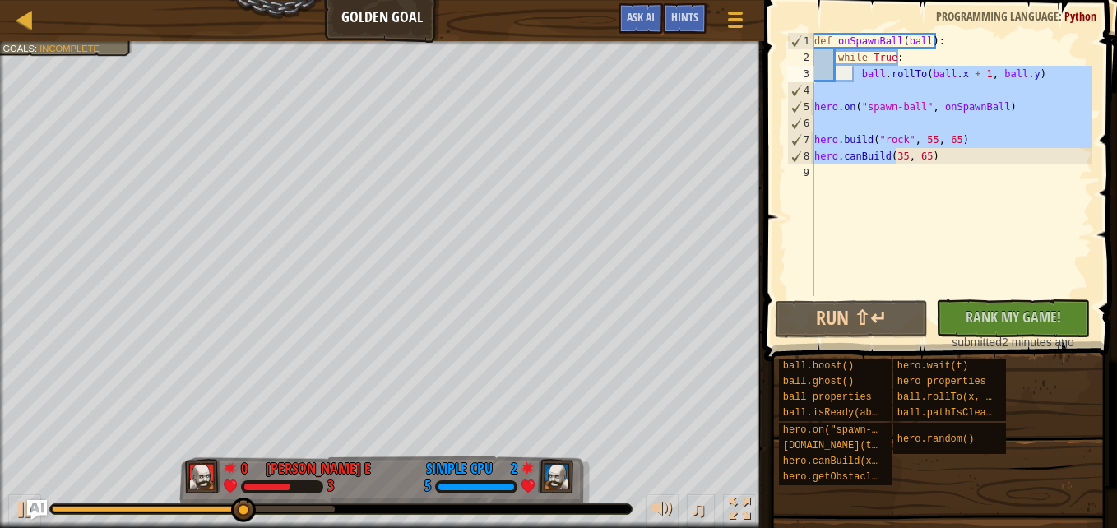
type textarea "ball.rollTo(ball.x + 1, ball.y)"
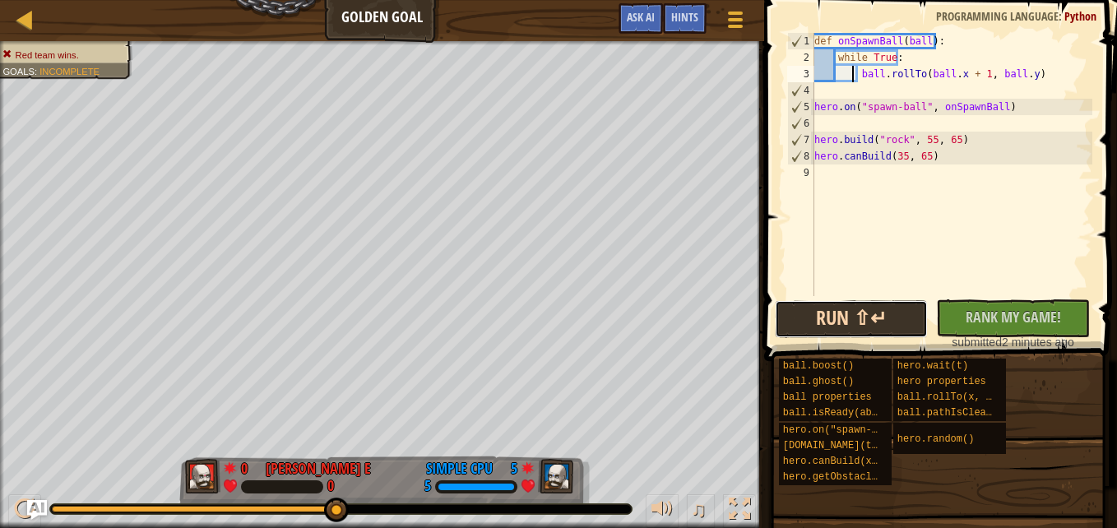
click at [836, 313] on button "Run ⇧↵" at bounding box center [852, 319] width 154 height 38
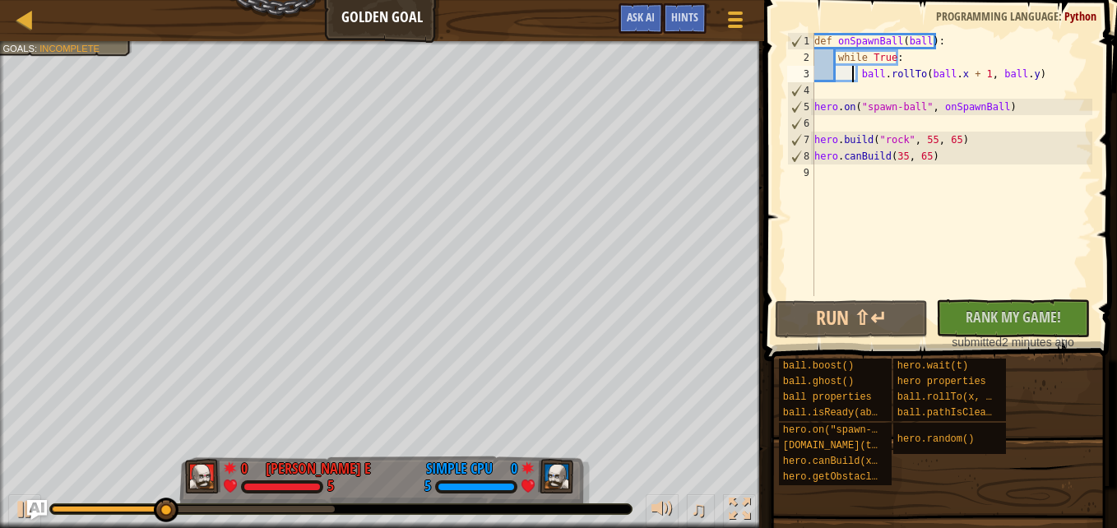
click at [990, 95] on div "def onSpawnBall ( ball ) : while True : ball . rollTo ( ball . x + 1 , ball . y…" at bounding box center [951, 181] width 281 height 296
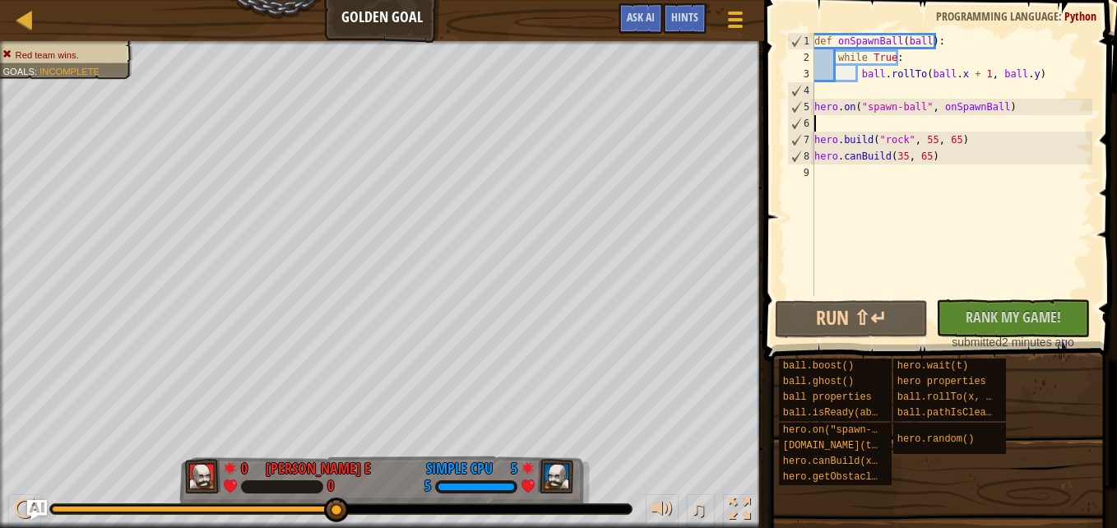
click at [844, 124] on div "def onSpawnBall ( ball ) : while True : ball . rollTo ( ball . x + 1 , ball . y…" at bounding box center [951, 181] width 281 height 296
click at [825, 173] on div "def onSpawnBall ( ball ) : while True : ball . rollTo ( ball . x + 1 , ball . y…" at bounding box center [951, 181] width 281 height 296
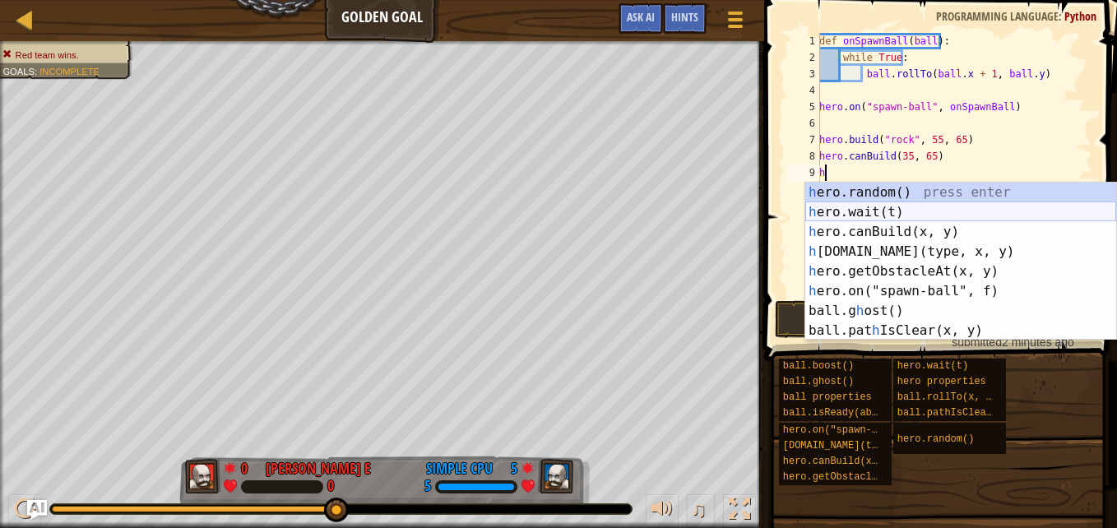
click at [882, 210] on div "h ero.random() press enter h ero.wait(t) press enter h ero.canBuild(x, y) press…" at bounding box center [960, 281] width 311 height 197
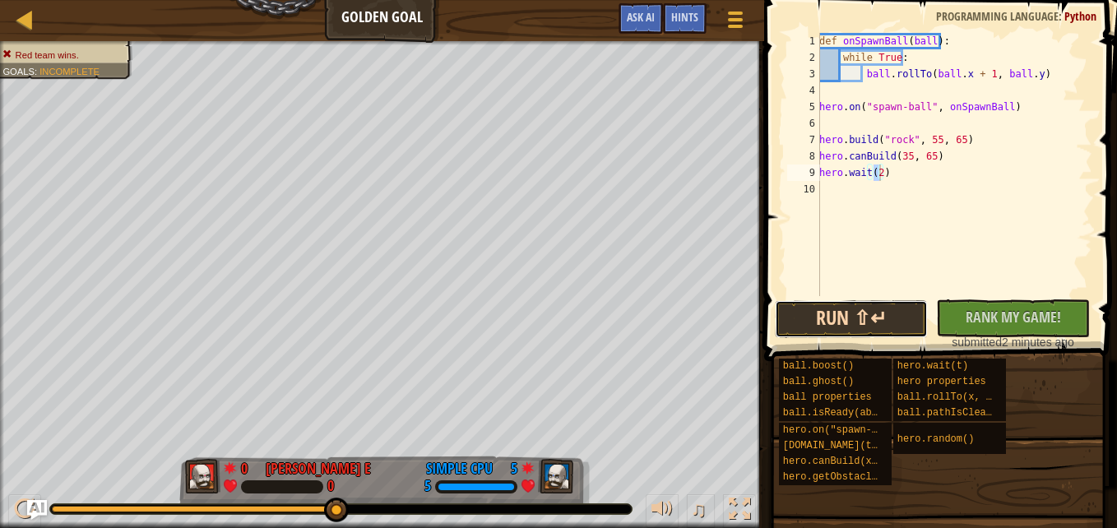
click at [883, 319] on button "Run ⇧↵" at bounding box center [852, 319] width 154 height 38
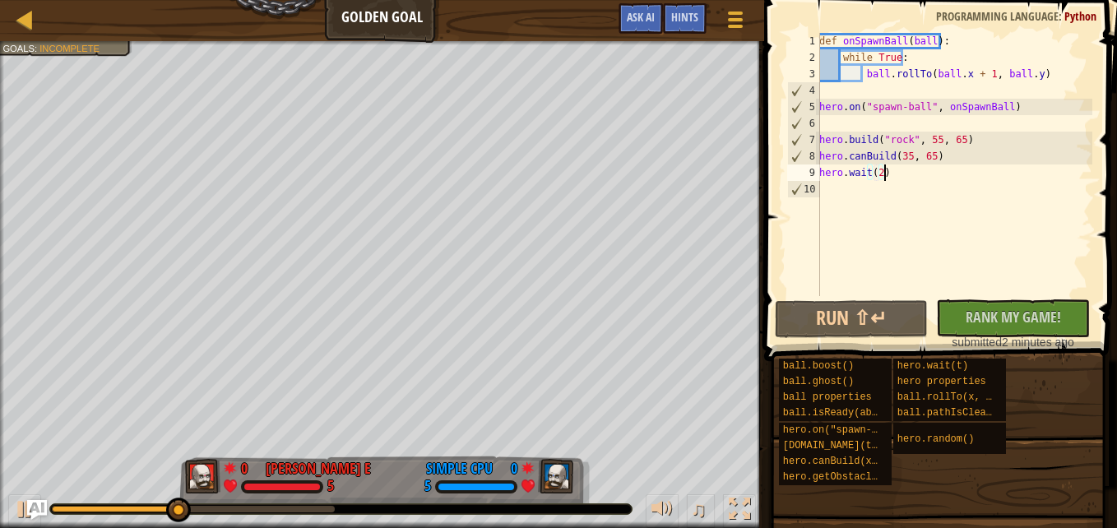
click at [916, 178] on div "def onSpawnBall ( ball ) : while True : ball . rollTo ( ball . x + 1 , ball . y…" at bounding box center [954, 181] width 276 height 296
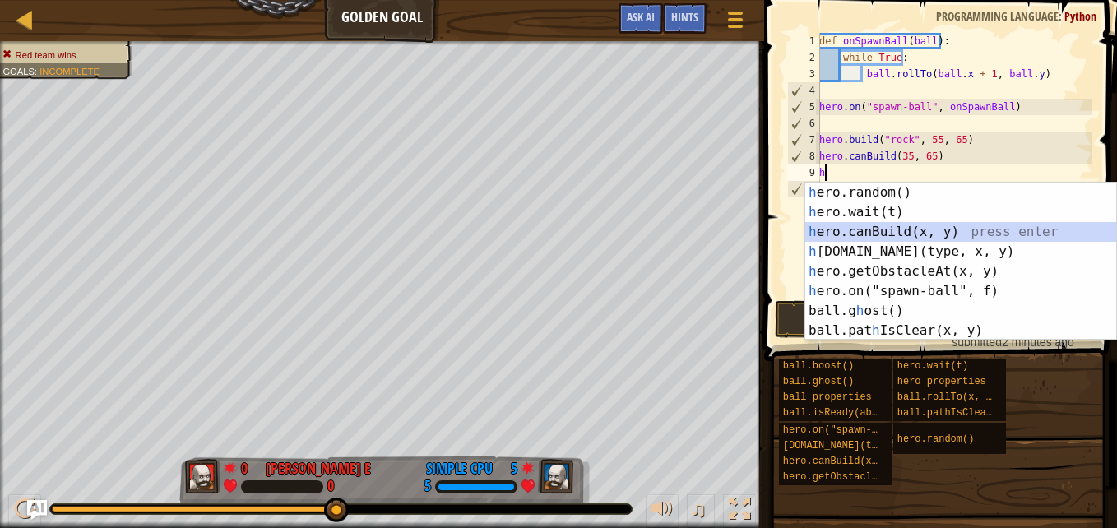
click at [878, 231] on div "h ero.random() press enter h ero.wait(t) press enter h ero.canBuild(x, y) press…" at bounding box center [960, 281] width 311 height 197
type textarea "hero.canBuild(35, 65)"
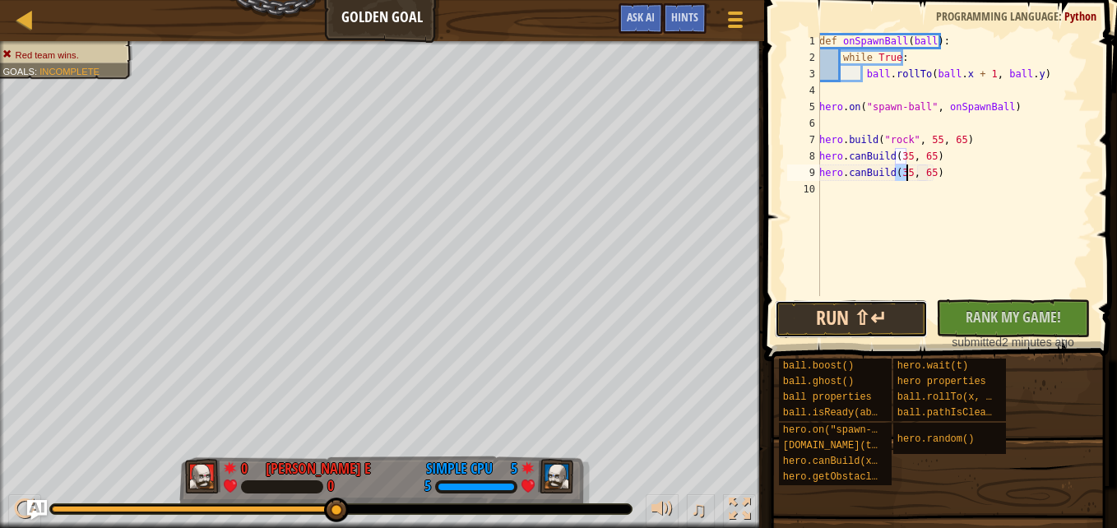
click at [899, 309] on button "Run ⇧↵" at bounding box center [852, 319] width 154 height 38
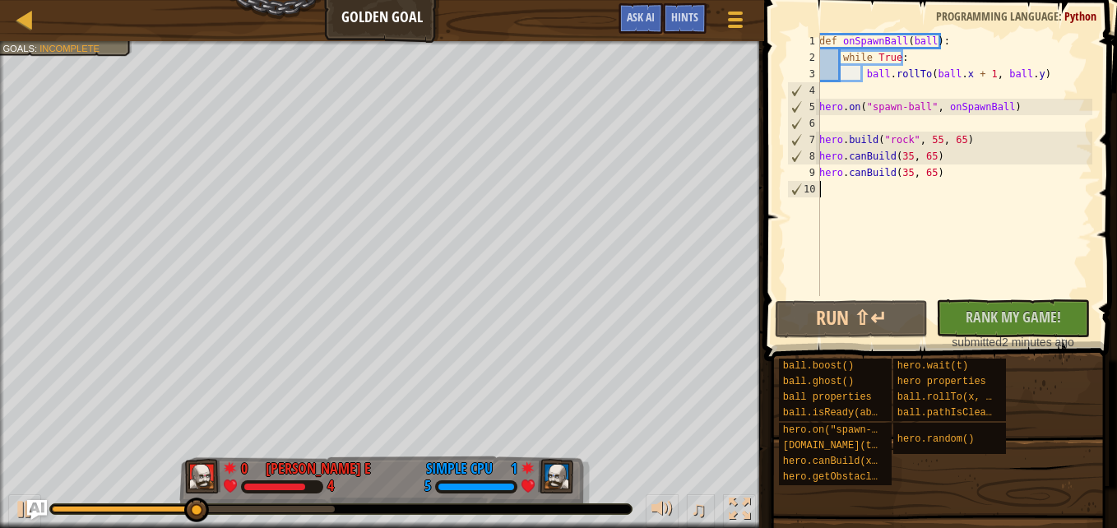
click at [934, 188] on div "def onSpawnBall ( ball ) : while True : ball . rollTo ( ball . x + 1 , ball . y…" at bounding box center [954, 181] width 276 height 296
click at [934, 183] on div "def onSpawnBall ( ball ) : while True : ball . rollTo ( ball . x + 1 , ball . y…" at bounding box center [954, 181] width 276 height 296
drag, startPoint x: 934, startPoint y: 178, endPoint x: 981, endPoint y: 227, distance: 68.6
click at [981, 227] on div "def onSpawnBall ( ball ) : while True : ball . rollTo ( ball . x + 1 , ball . y…" at bounding box center [954, 181] width 276 height 296
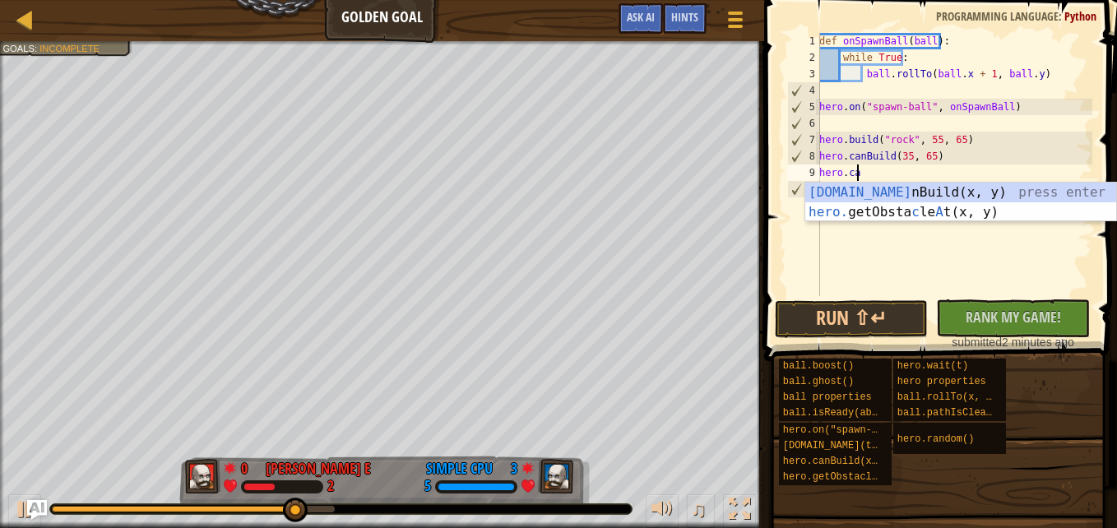
type textarea "h"
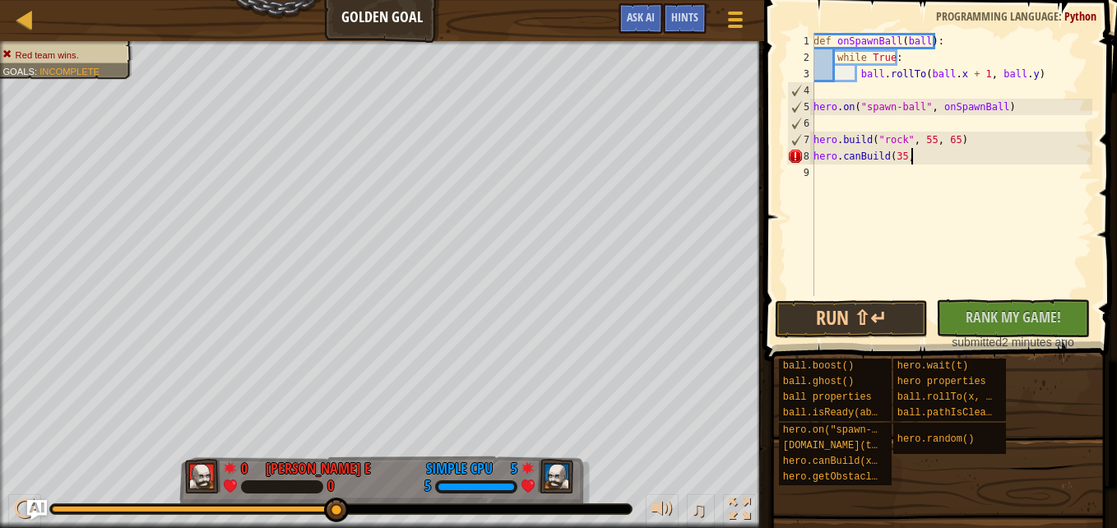
click at [855, 151] on div "def onSpawnBall ( ball ) : while True : ball . rollTo ( ball . x + 1 , ball . y…" at bounding box center [951, 181] width 282 height 296
click at [907, 163] on div "def onSpawnBall ( ball ) : while True : ball . rollTo ( ball . x + 1 , ball . y…" at bounding box center [951, 181] width 282 height 296
type textarea "hero.canBuild"
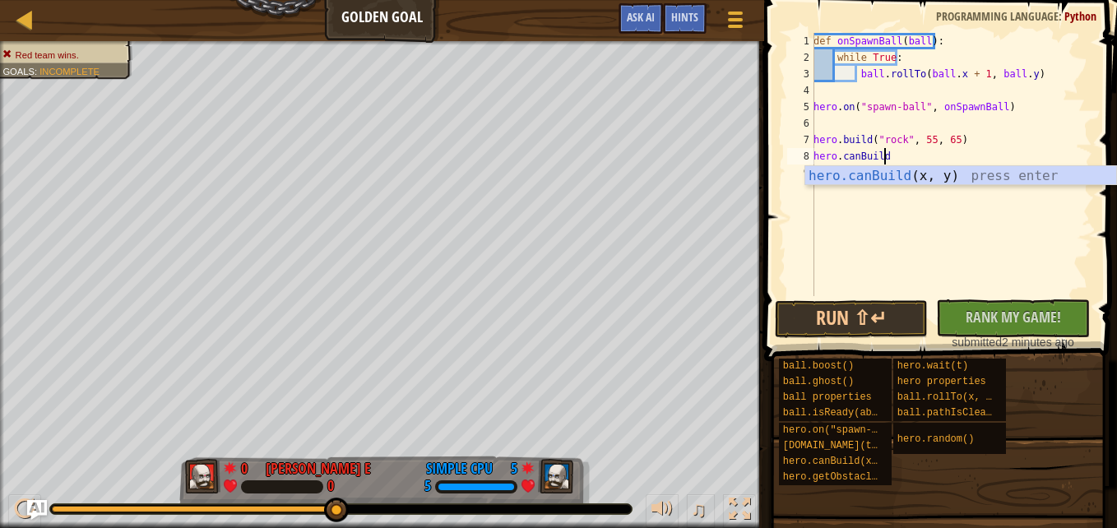
drag, startPoint x: 905, startPoint y: 180, endPoint x: 862, endPoint y: 178, distance: 42.8
drag, startPoint x: 862, startPoint y: 178, endPoint x: 894, endPoint y: 164, distance: 35.0
click at [894, 164] on div "def onSpawnBall ( ball ) : while True : ball . rollTo ( ball . x + 1 , ball . y…" at bounding box center [951, 181] width 282 height 296
click at [883, 162] on div "def onSpawnBall ( ball ) : while True : ball . rollTo ( ball . x + 1 , ball . y…" at bounding box center [951, 181] width 282 height 296
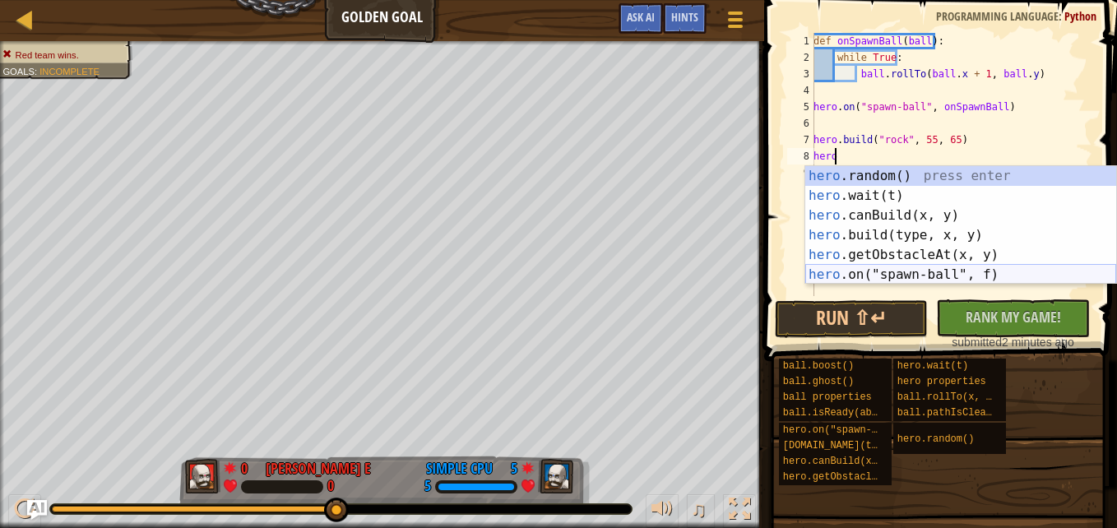
click at [892, 279] on div "hero .random() press enter hero .wait(t) press enter hero .canBuild(x, y) press…" at bounding box center [960, 245] width 311 height 158
type textarea "hero.on("spawn-ball", onSpawnBall)"
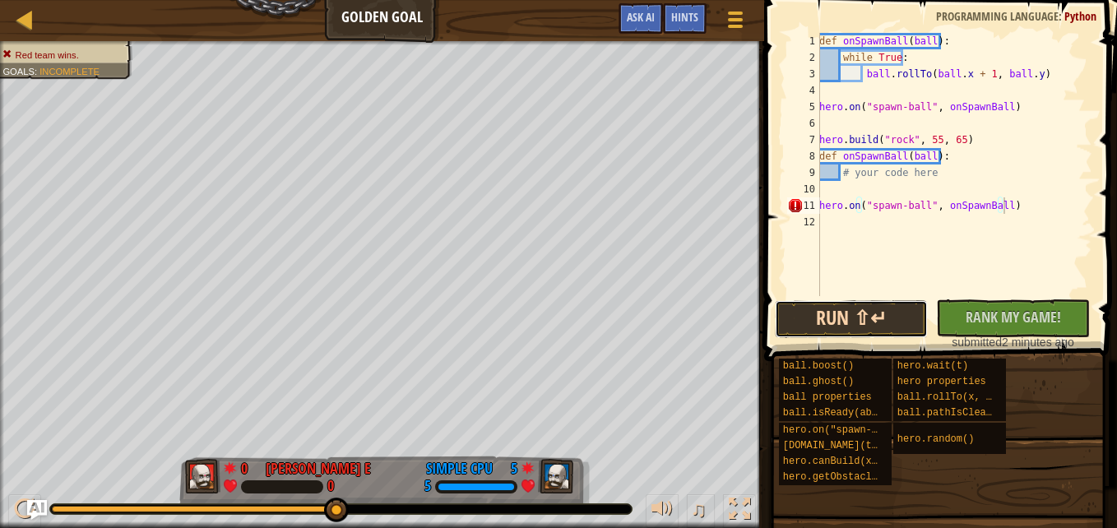
click at [898, 314] on button "Run ⇧↵" at bounding box center [852, 319] width 154 height 38
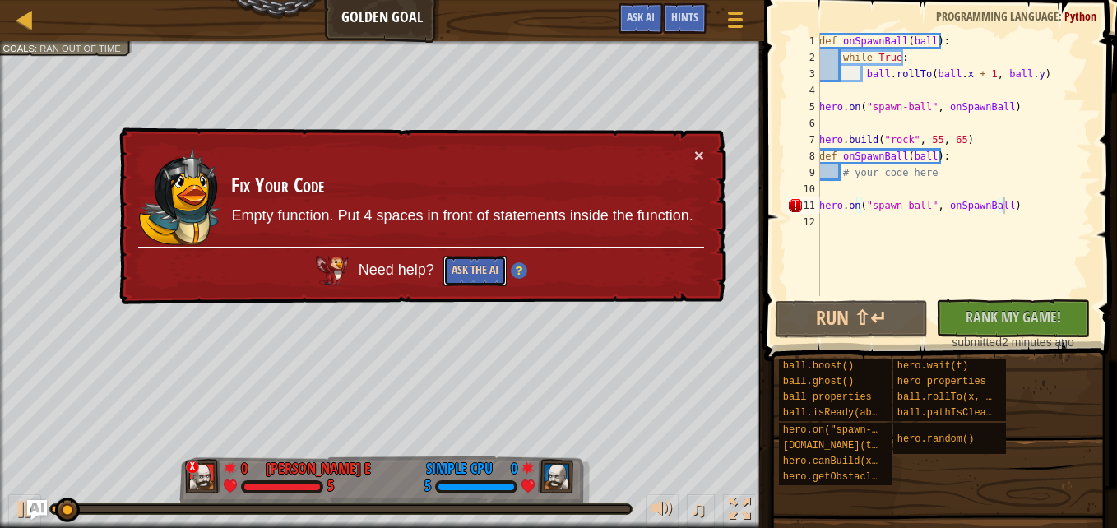
click at [482, 268] on button "Ask the AI" at bounding box center [474, 271] width 63 height 30
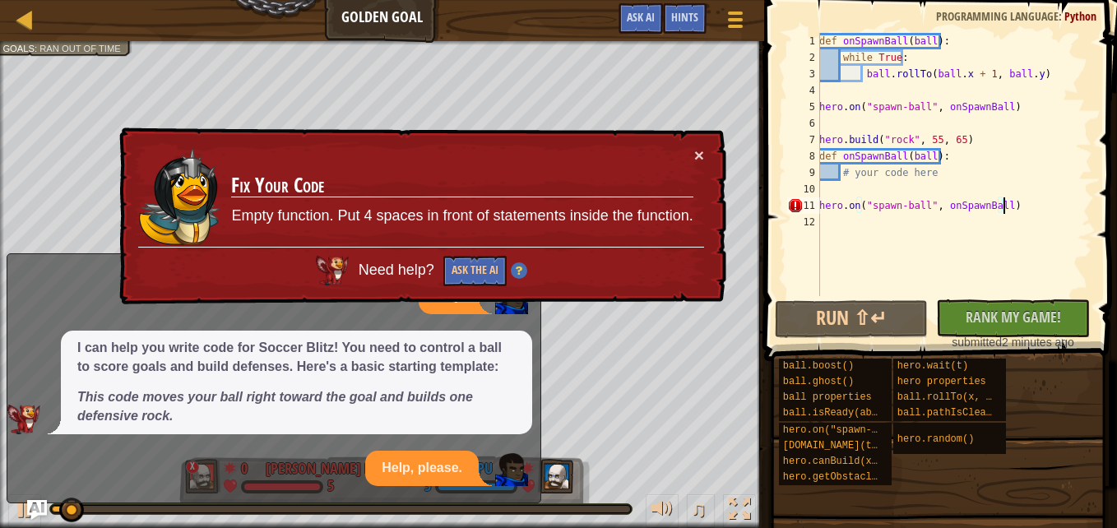
click at [700, 145] on div "× Fix Your Code Empty function. Put 4 spaces in front of statements inside the …" at bounding box center [421, 217] width 610 height 178
click at [701, 152] on button "×" at bounding box center [699, 154] width 10 height 17
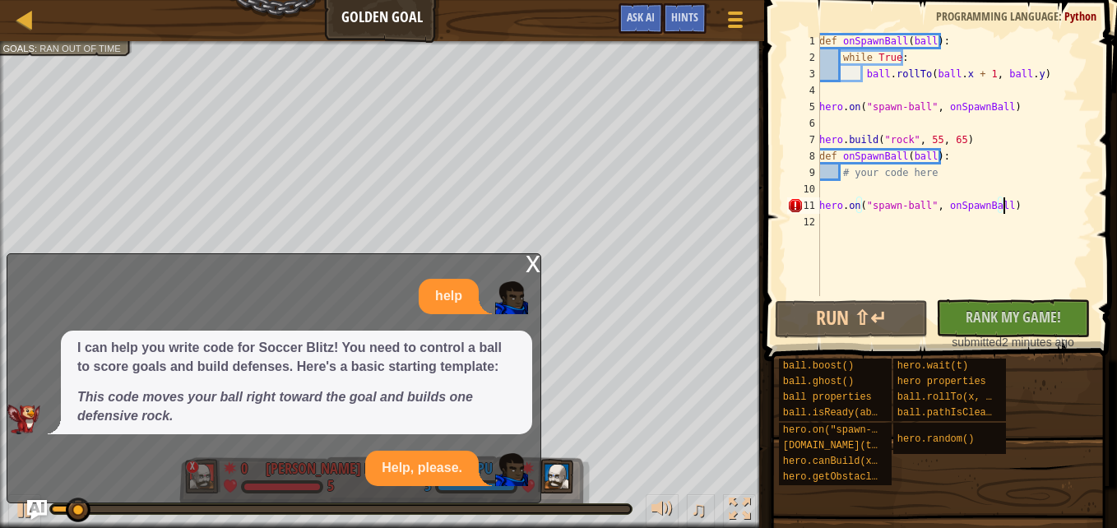
click at [535, 264] on div "x" at bounding box center [533, 262] width 15 height 16
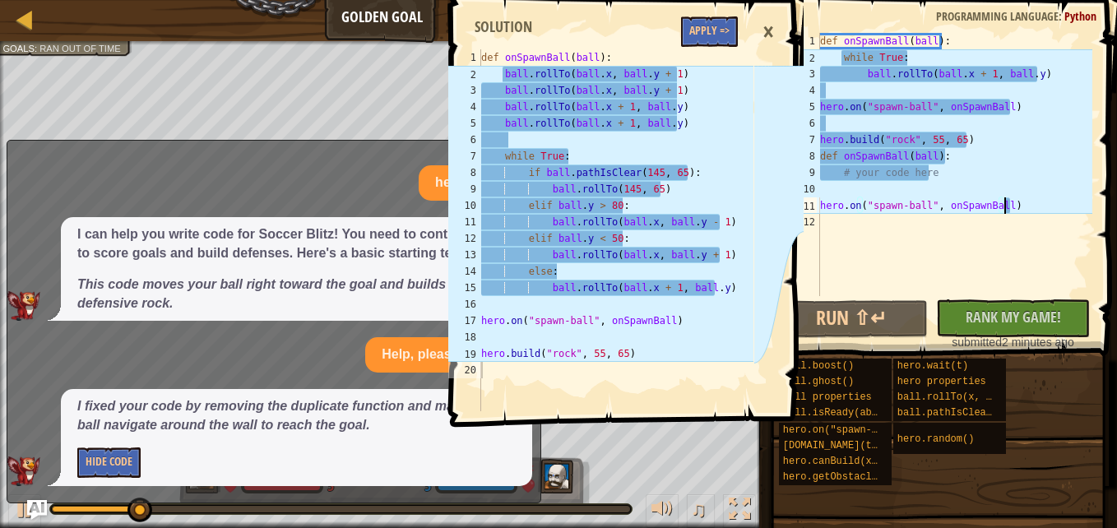
type textarea "ball.rollTo(ball.x, ball.y + 1)"
click at [622, 258] on div "def onSpawnBall ( ball ) : ball . rollTo ( ball . x , ball . y + 1 ) ball . rol…" at bounding box center [616, 246] width 276 height 395
drag, startPoint x: 706, startPoint y: 14, endPoint x: 693, endPoint y: 24, distance: 15.8
click at [693, 24] on button "Apply =>" at bounding box center [709, 31] width 57 height 30
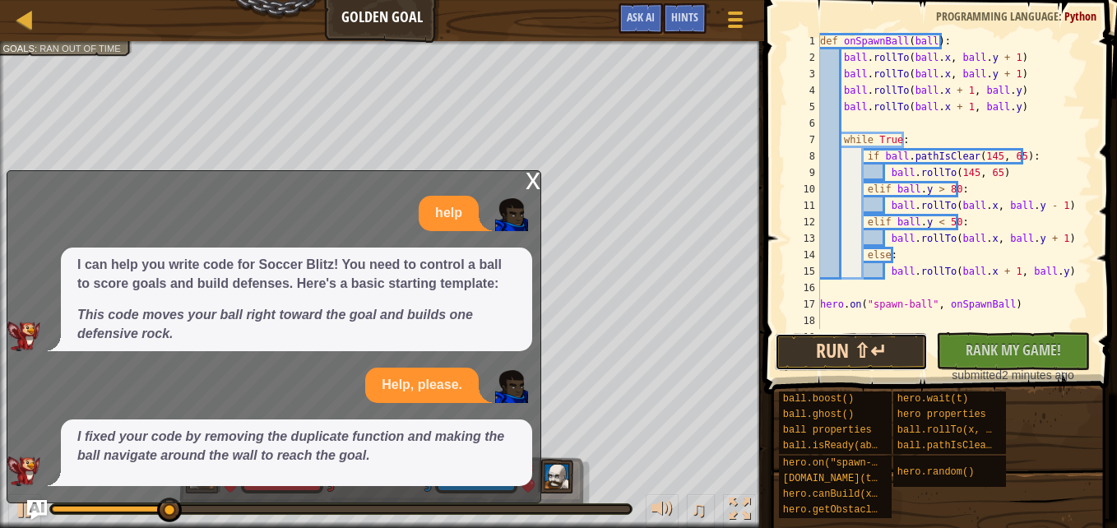
click at [861, 336] on button "Run ⇧↵" at bounding box center [852, 352] width 154 height 38
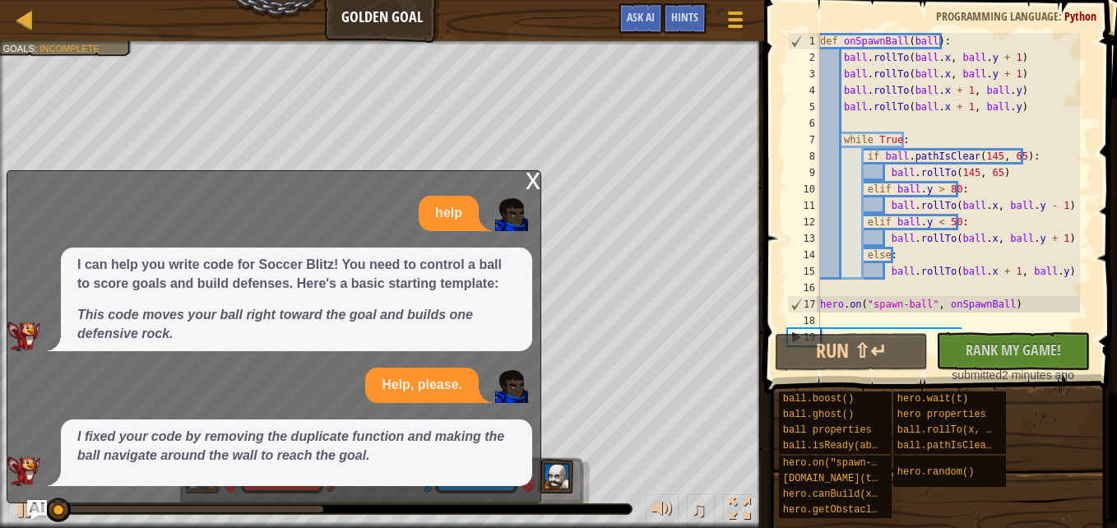
click at [527, 179] on div "x" at bounding box center [533, 179] width 15 height 16
